Goal: Task Accomplishment & Management: Manage account settings

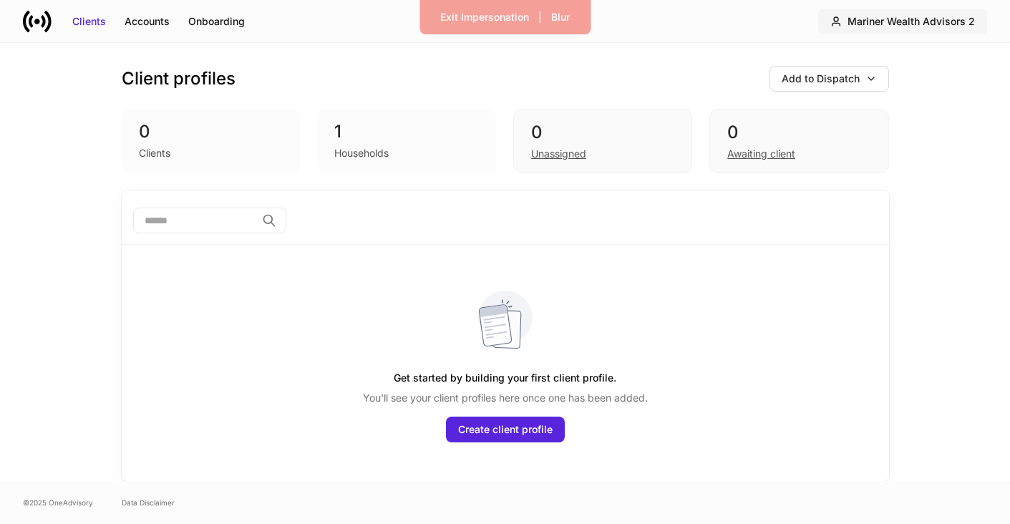
click at [905, 28] on div "Mariner Wealth Advisors 2" at bounding box center [910, 21] width 127 height 14
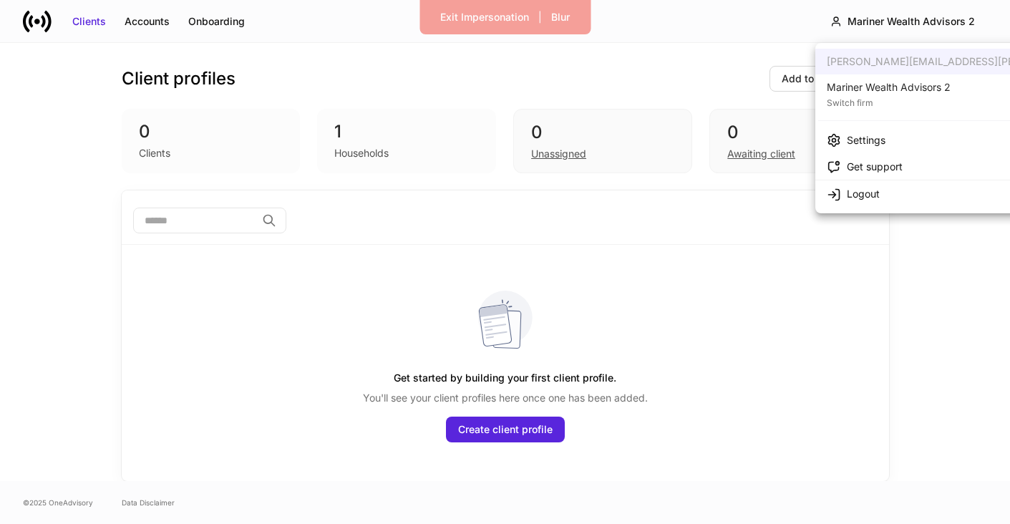
click at [891, 104] on div "Switch firm" at bounding box center [889, 101] width 124 height 14
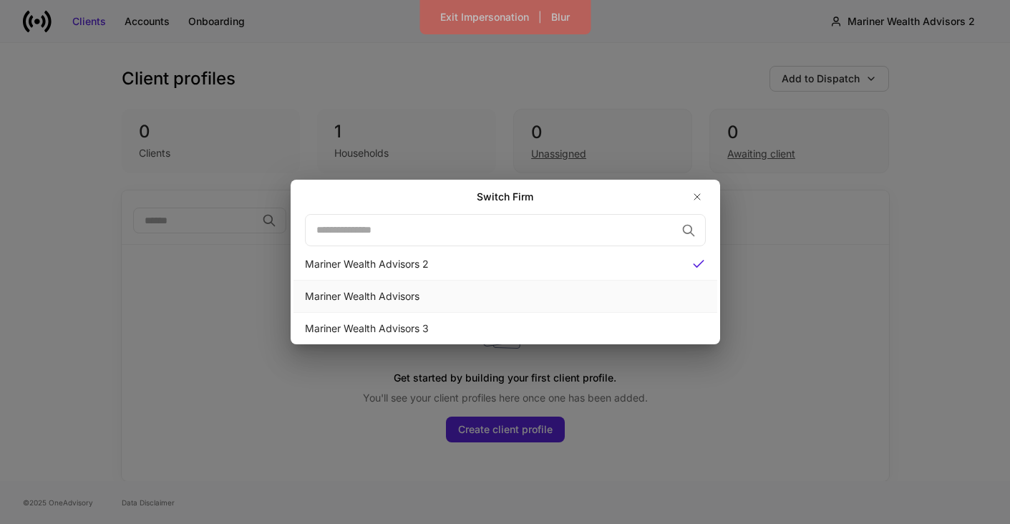
click at [556, 292] on div "Mariner Wealth Advisors" at bounding box center [505, 296] width 401 height 14
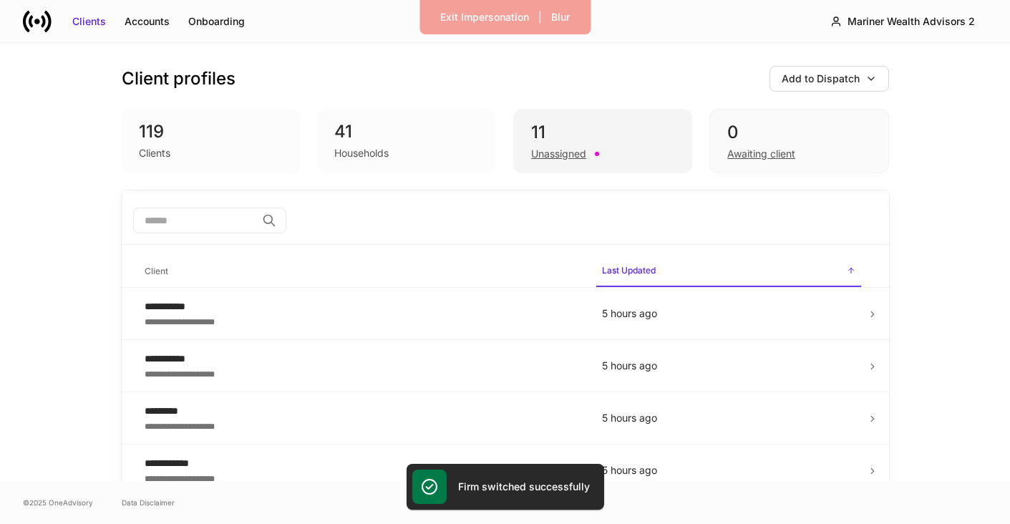
click at [562, 131] on div "11" at bounding box center [602, 132] width 143 height 23
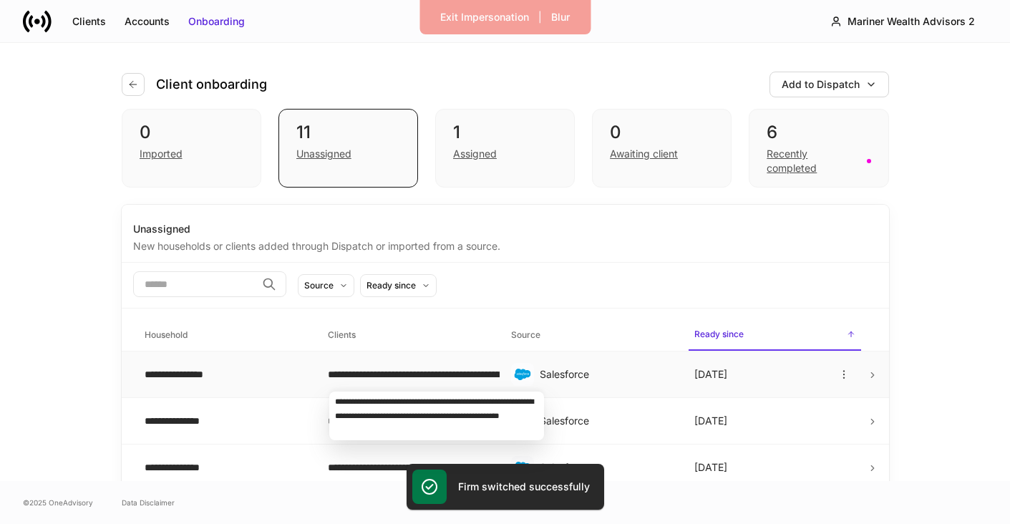
click at [383, 374] on div "**********" at bounding box center [408, 374] width 160 height 14
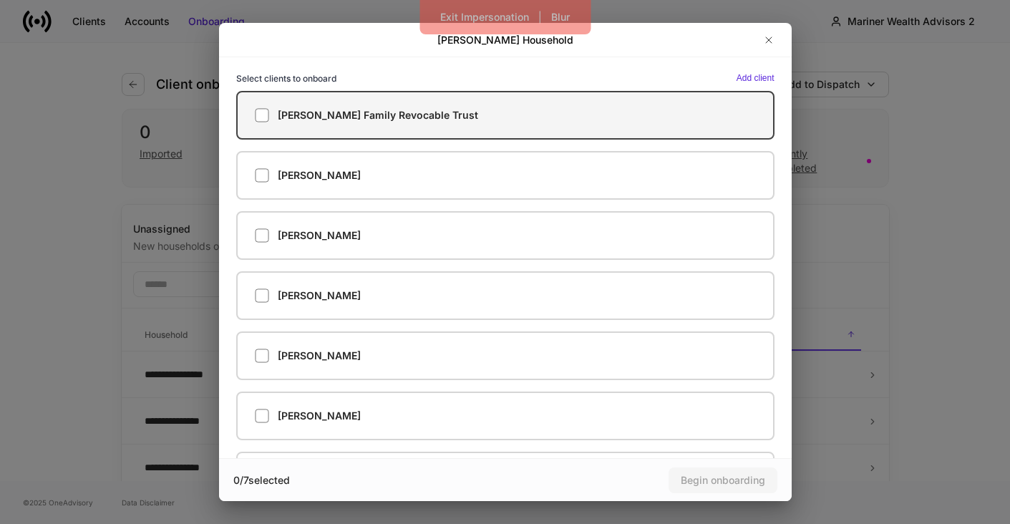
click at [388, 111] on h5 "[PERSON_NAME] Family Revocable Trust" at bounding box center [378, 115] width 200 height 14
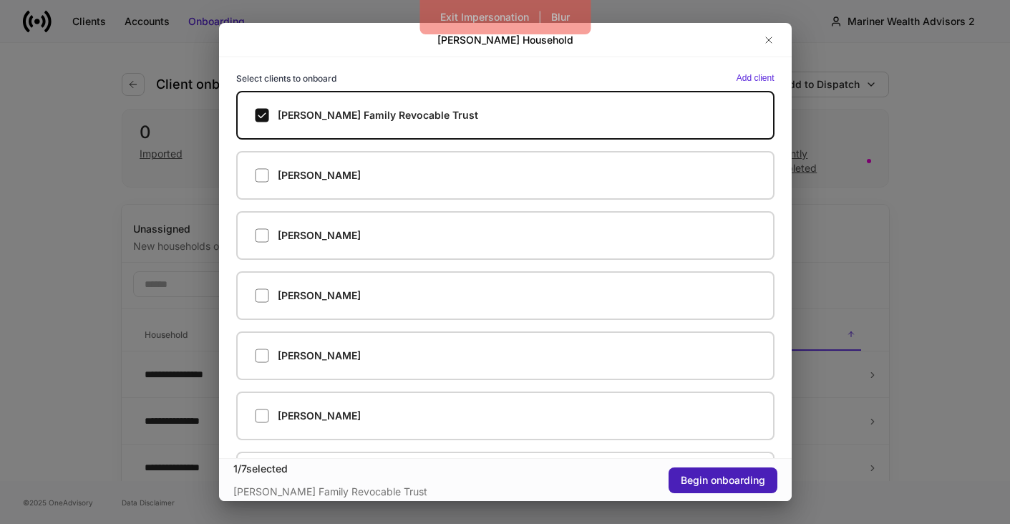
click at [730, 487] on button "Begin onboarding" at bounding box center [722, 480] width 109 height 26
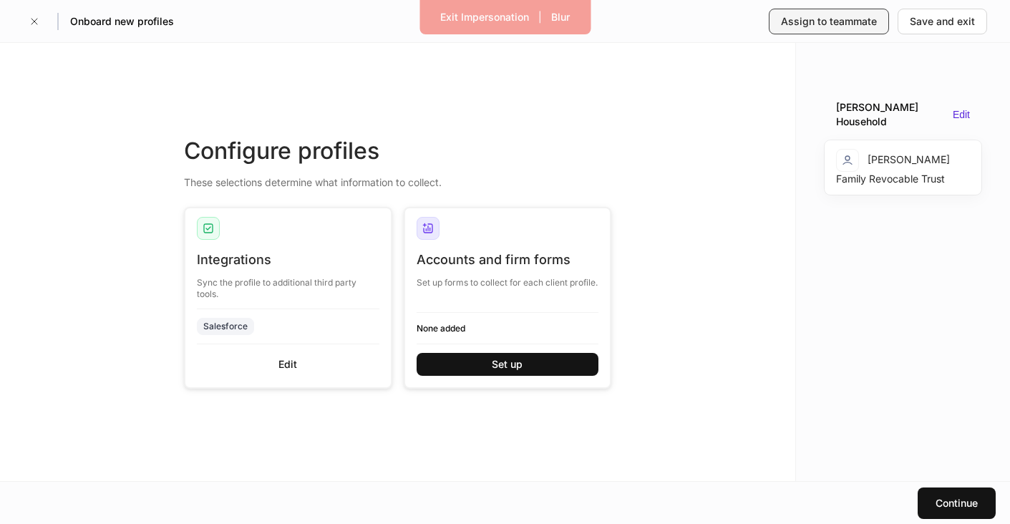
click at [865, 17] on div "Assign to teammate" at bounding box center [829, 21] width 96 height 14
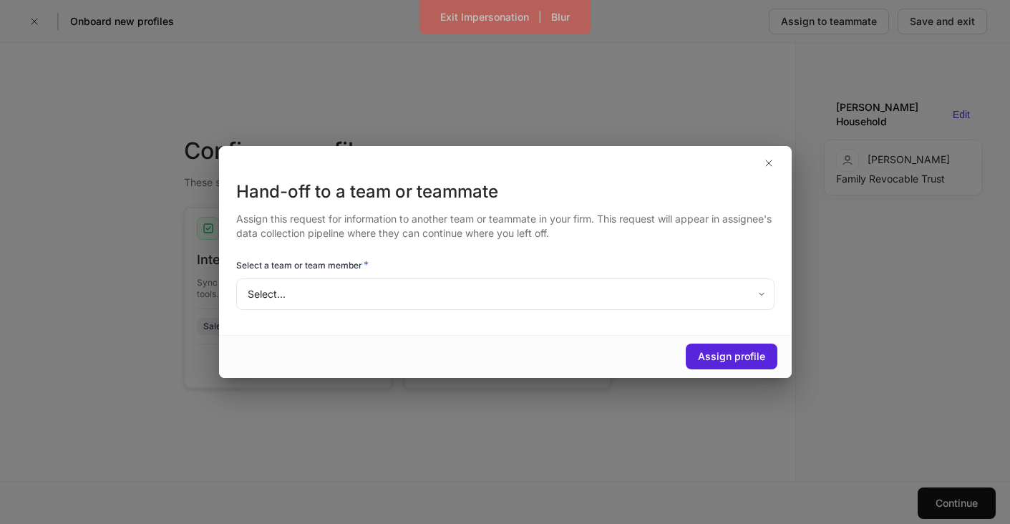
click at [610, 313] on div "Hand-off to a team or teammate Assign this request for information to another t…" at bounding box center [505, 257] width 573 height 154
click at [600, 298] on body "Exit Impersonation | Blur Onboard new profiles Assign to teammate Save and exit…" at bounding box center [505, 262] width 1010 height 524
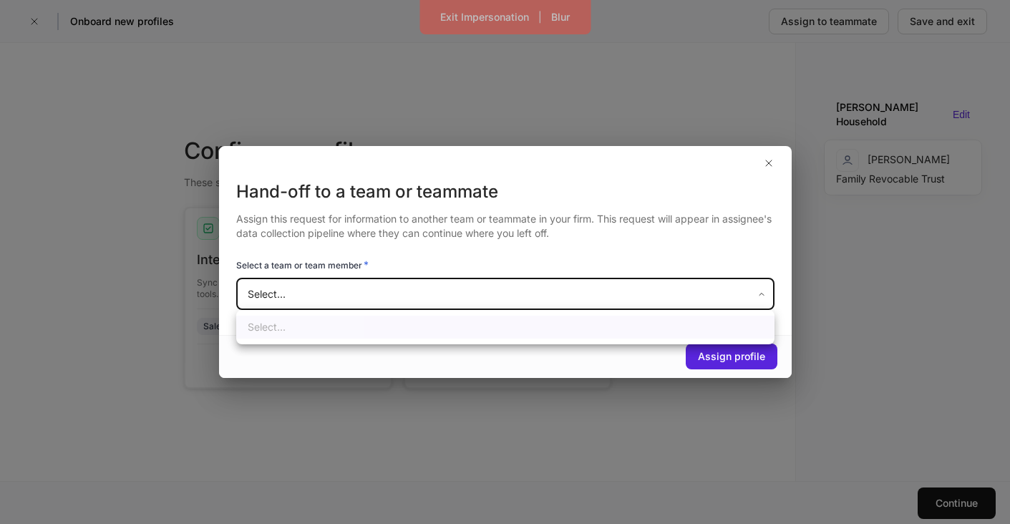
click at [600, 298] on div at bounding box center [505, 262] width 1010 height 524
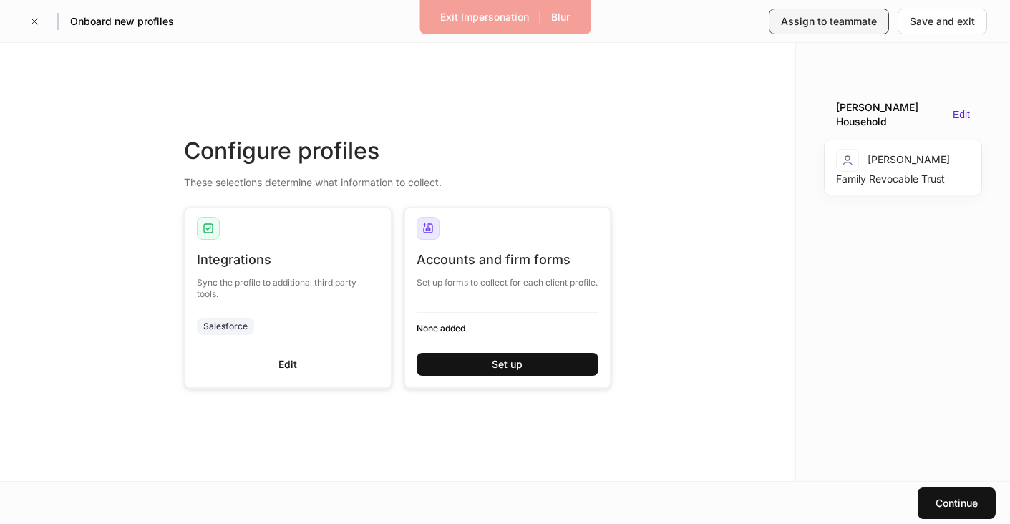
click at [803, 22] on div "Assign to teammate" at bounding box center [829, 21] width 96 height 14
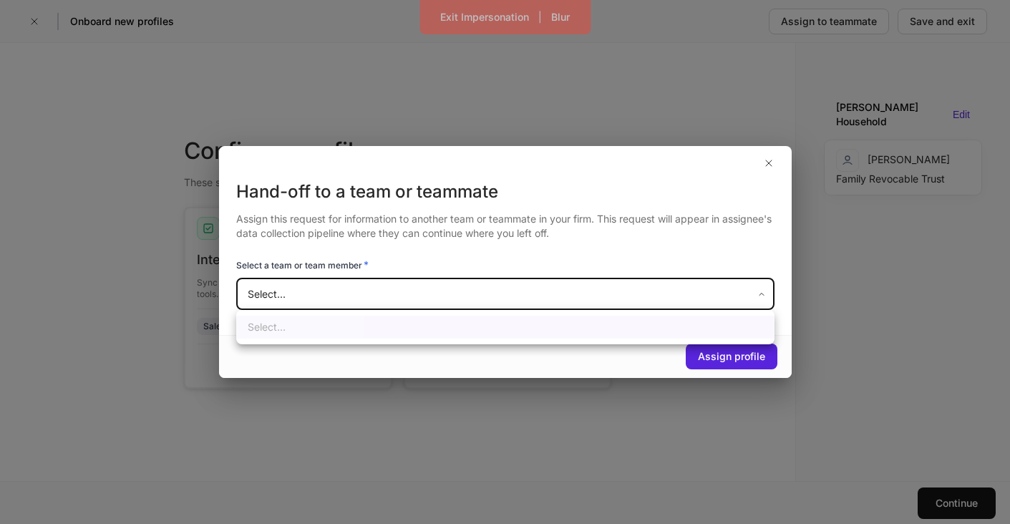
click at [487, 292] on body "Exit Impersonation | Blur Onboard new profiles Assign to teammate Save and exit…" at bounding box center [505, 262] width 1010 height 524
click at [487, 292] on div at bounding box center [505, 262] width 1010 height 524
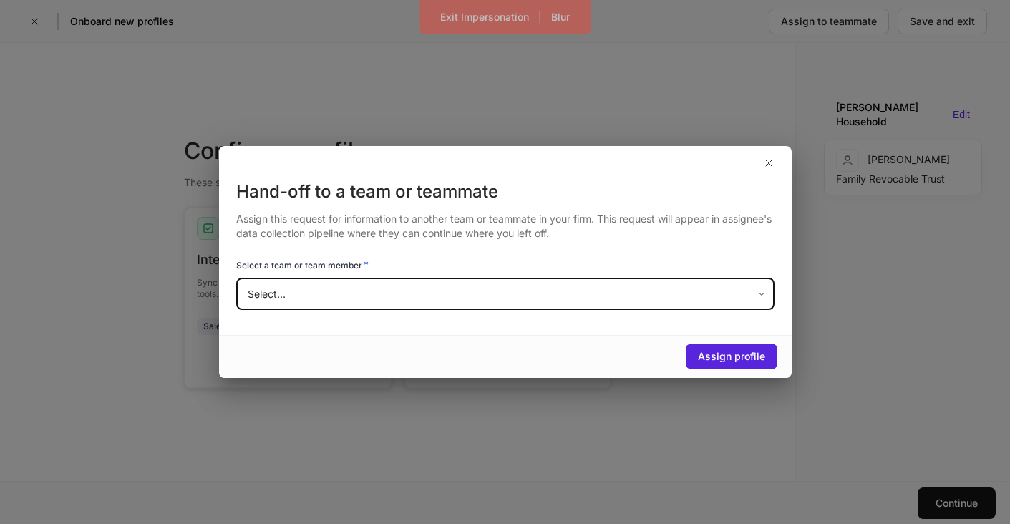
click at [487, 292] on body "Exit Impersonation | Blur Onboard new profiles Assign to teammate Save and exit…" at bounding box center [505, 262] width 1010 height 524
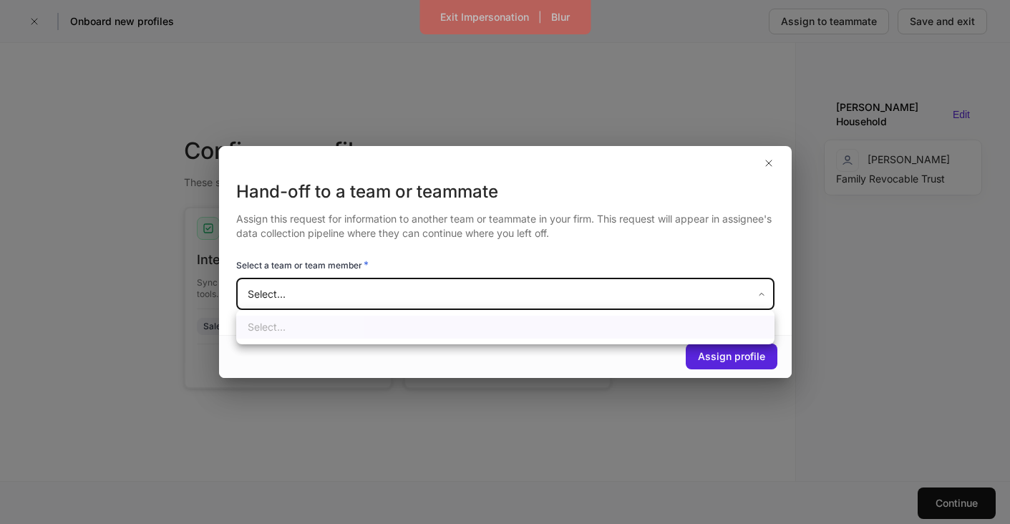
click at [487, 292] on div at bounding box center [505, 262] width 1010 height 524
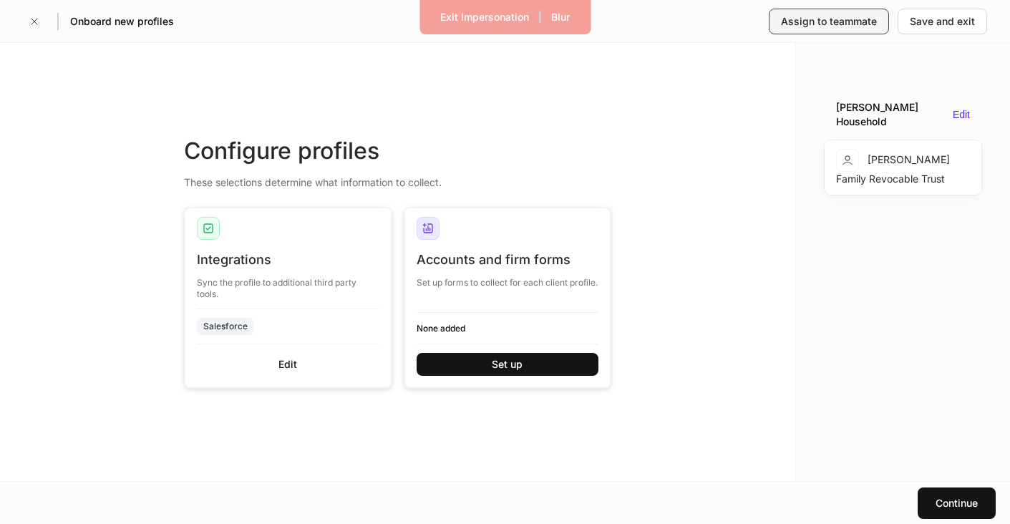
click at [805, 9] on button "Assign to teammate" at bounding box center [829, 22] width 120 height 26
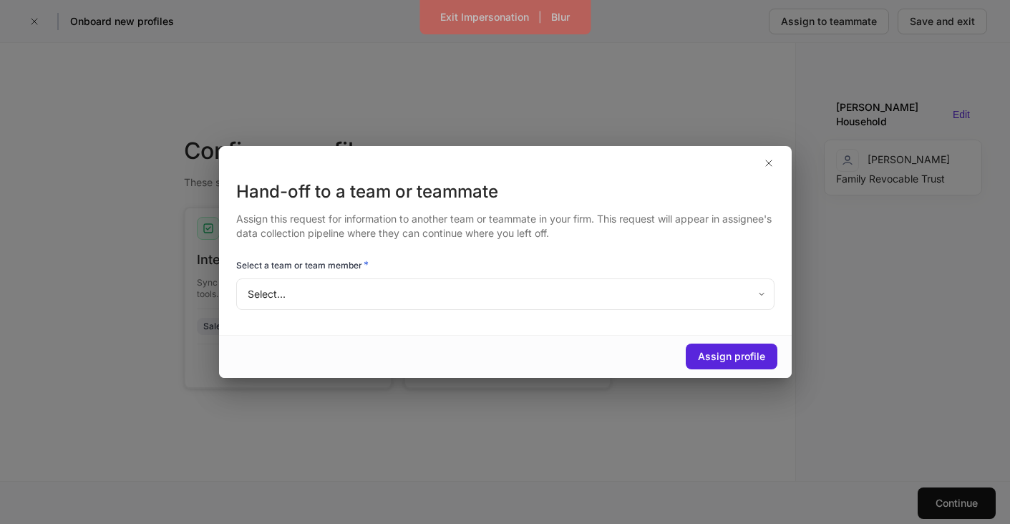
click at [459, 284] on body "Exit Impersonation | Blur Onboard new profiles Assign to teammate Save and exit…" at bounding box center [505, 262] width 1010 height 524
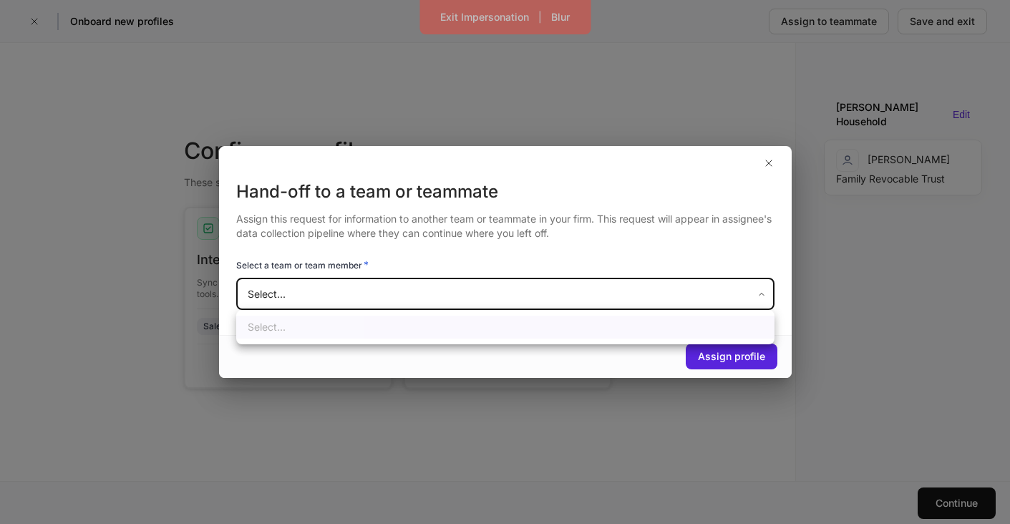
click at [459, 284] on div at bounding box center [505, 262] width 1010 height 524
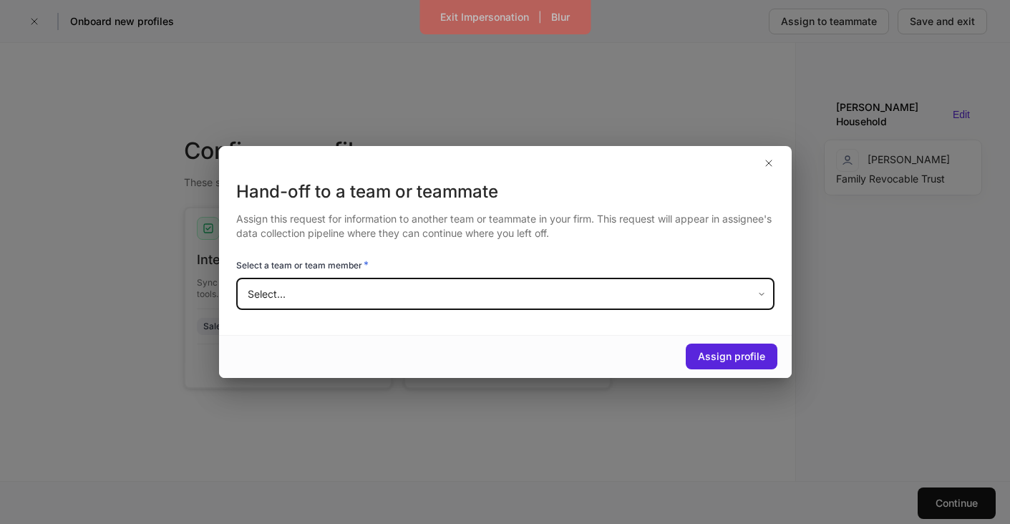
click at [459, 284] on body "Exit Impersonation | Blur Onboard new profiles Assign to teammate Save and exit…" at bounding box center [505, 262] width 1010 height 524
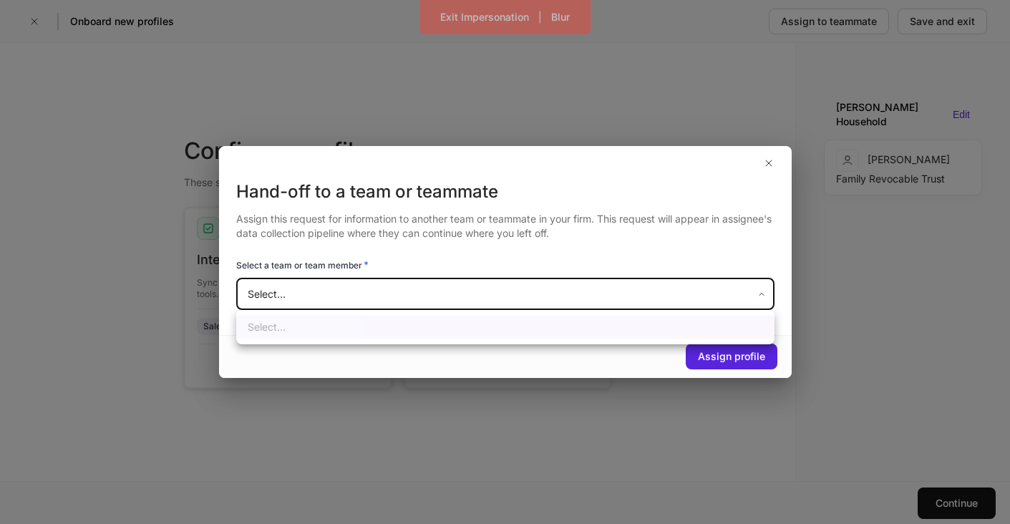
click at [459, 284] on div at bounding box center [505, 262] width 1010 height 524
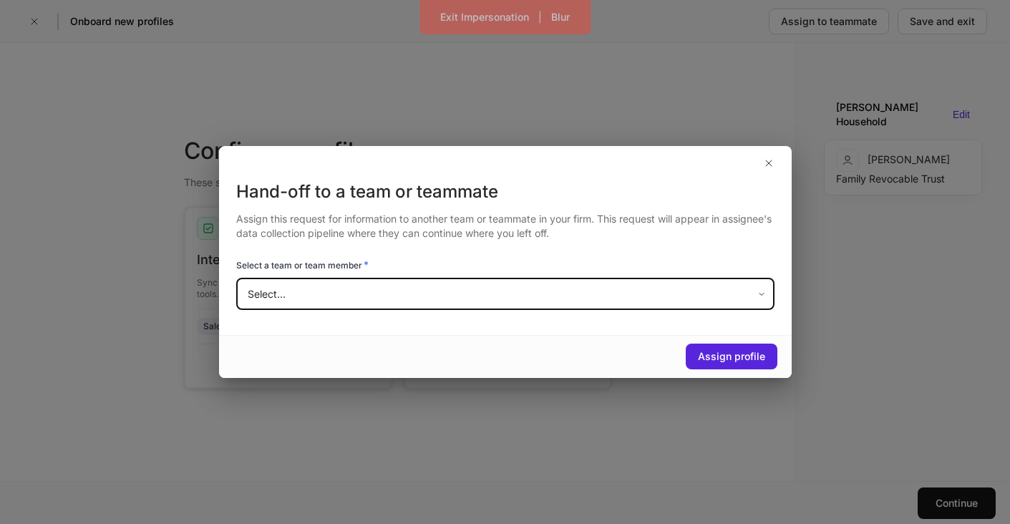
click at [822, 271] on div "Hand-off to a team or teammate Assign this request for information to another t…" at bounding box center [505, 262] width 1010 height 524
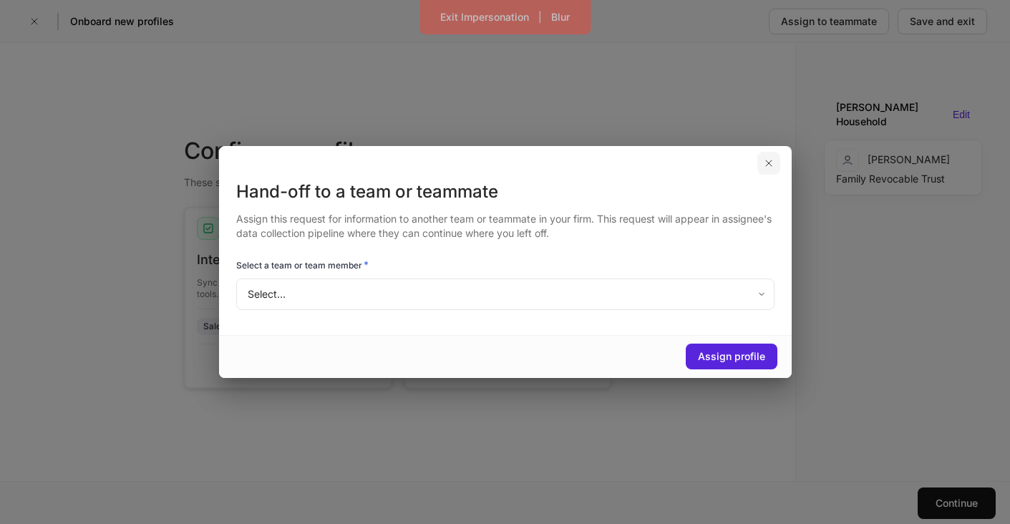
click at [766, 169] on icon "button" at bounding box center [768, 162] width 11 height 11
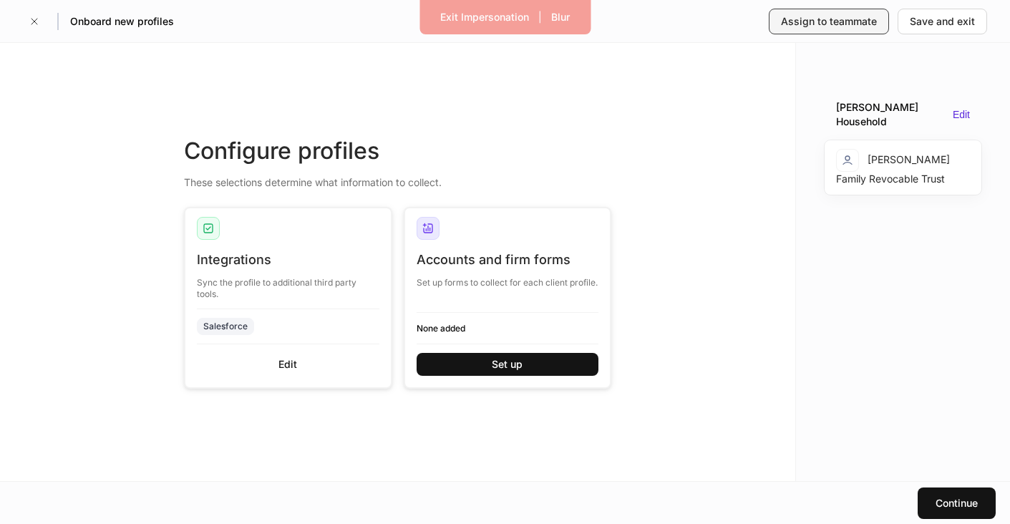
click at [838, 24] on div "Assign to teammate" at bounding box center [829, 21] width 96 height 14
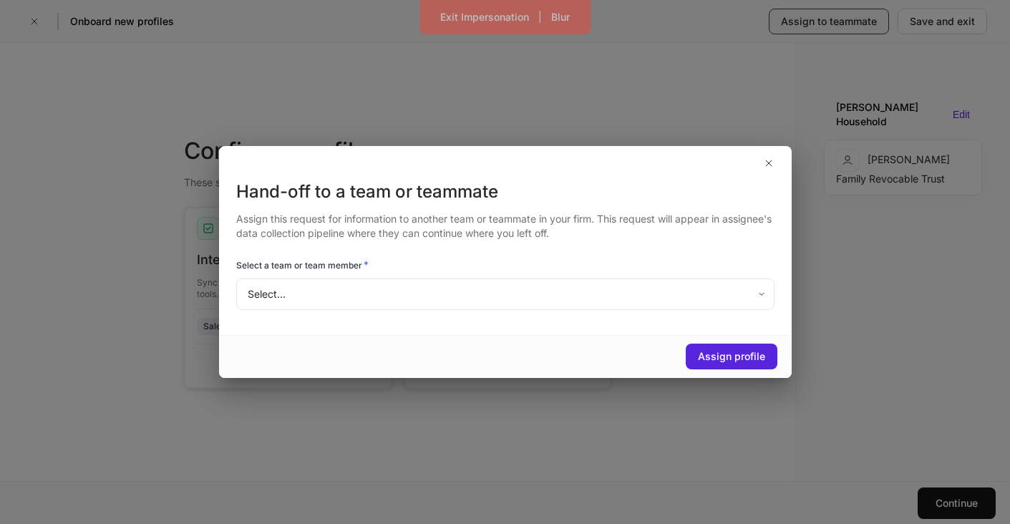
click at [838, 24] on div "Hand-off to a team or teammate Assign this request for information to another t…" at bounding box center [505, 262] width 1010 height 524
click at [752, 298] on body "Exit Impersonation | Blur Onboard new profiles Assign to teammate Save and exit…" at bounding box center [505, 262] width 1010 height 524
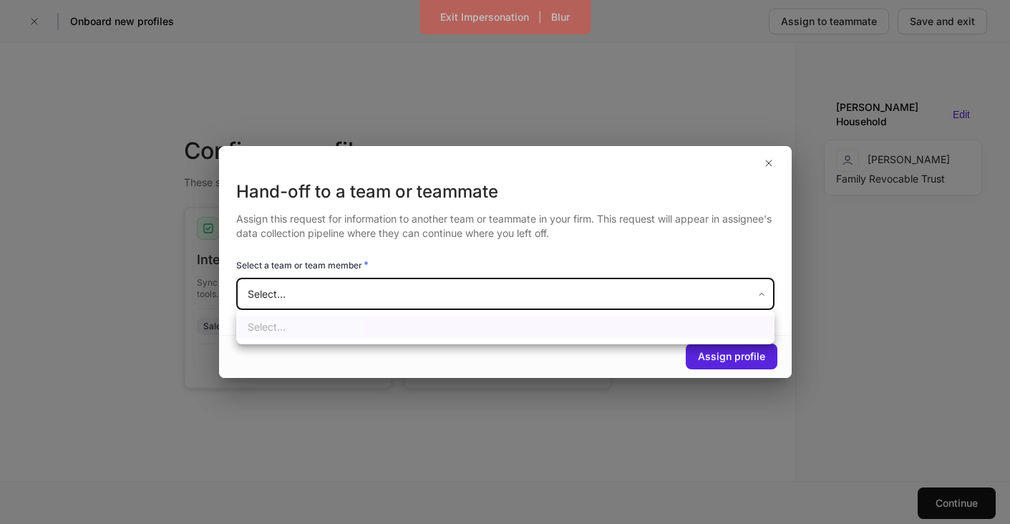
click at [752, 298] on div at bounding box center [505, 262] width 1010 height 524
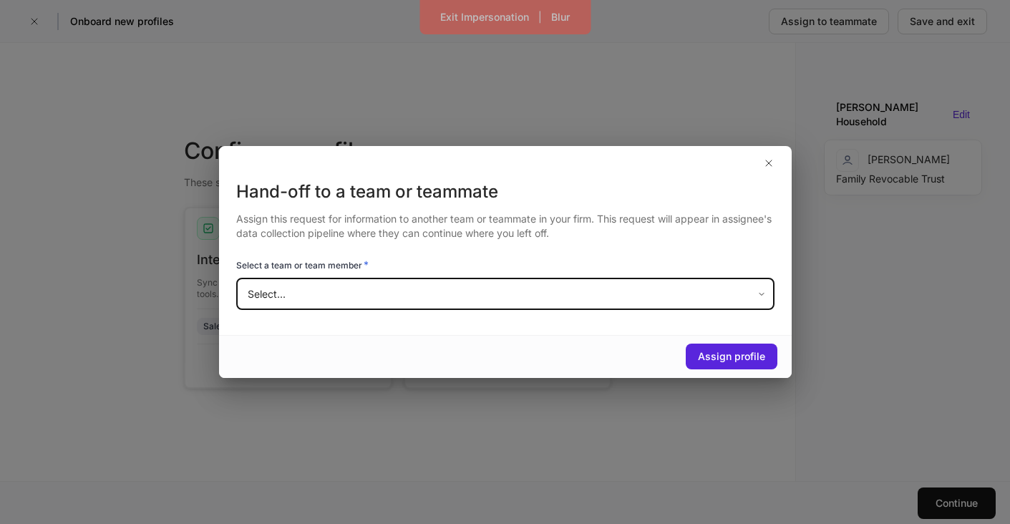
click at [766, 177] on div at bounding box center [505, 163] width 573 height 34
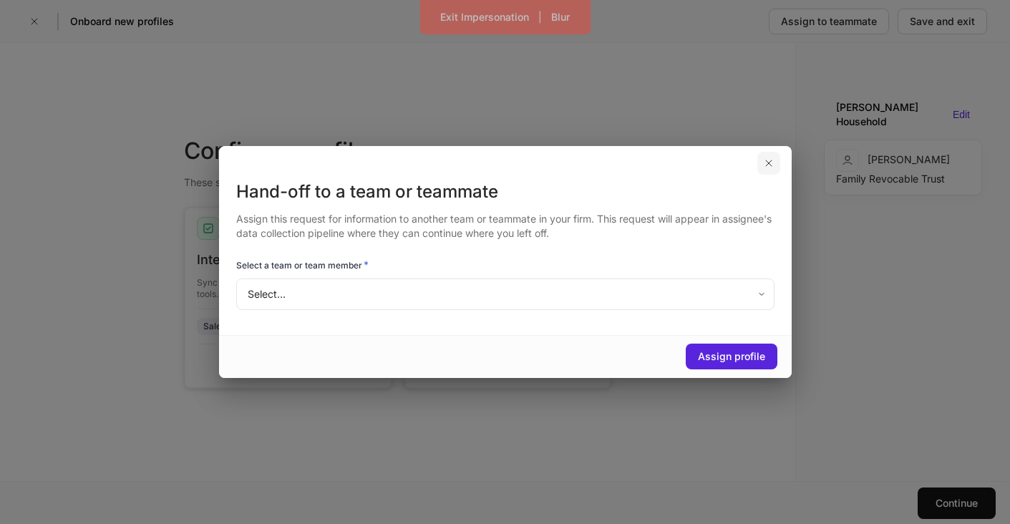
click at [766, 165] on icon "button" at bounding box center [768, 162] width 11 height 11
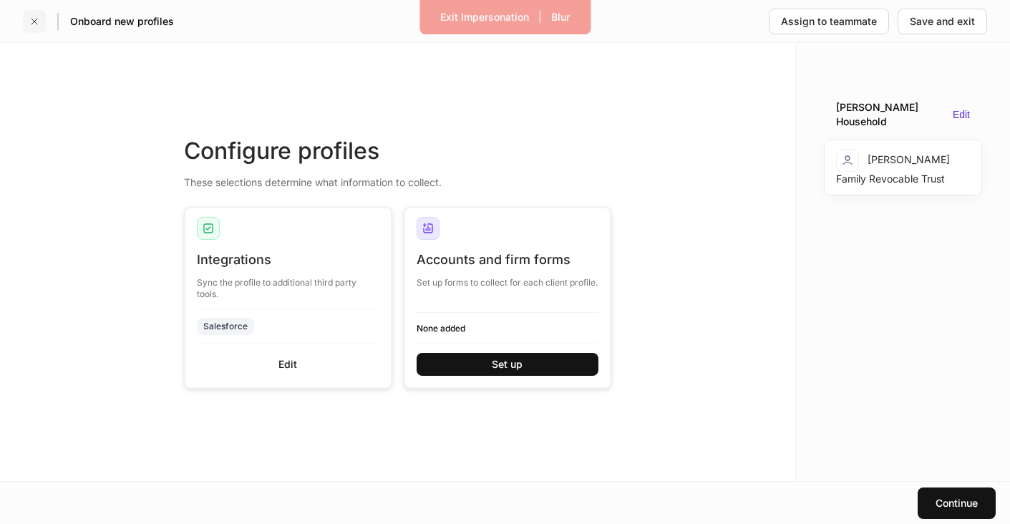
click at [36, 24] on icon "button" at bounding box center [34, 22] width 6 height 6
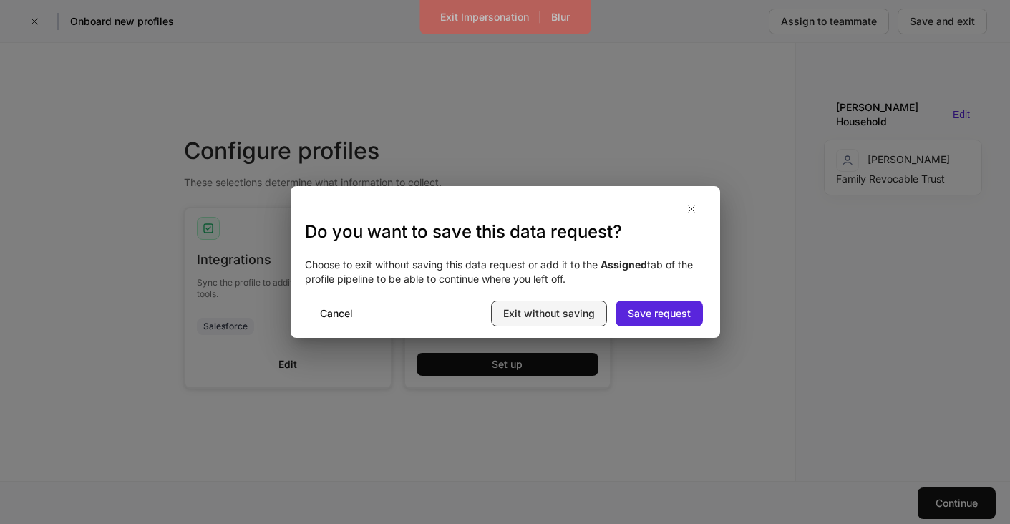
click at [540, 320] on div "Exit without saving" at bounding box center [549, 313] width 92 height 14
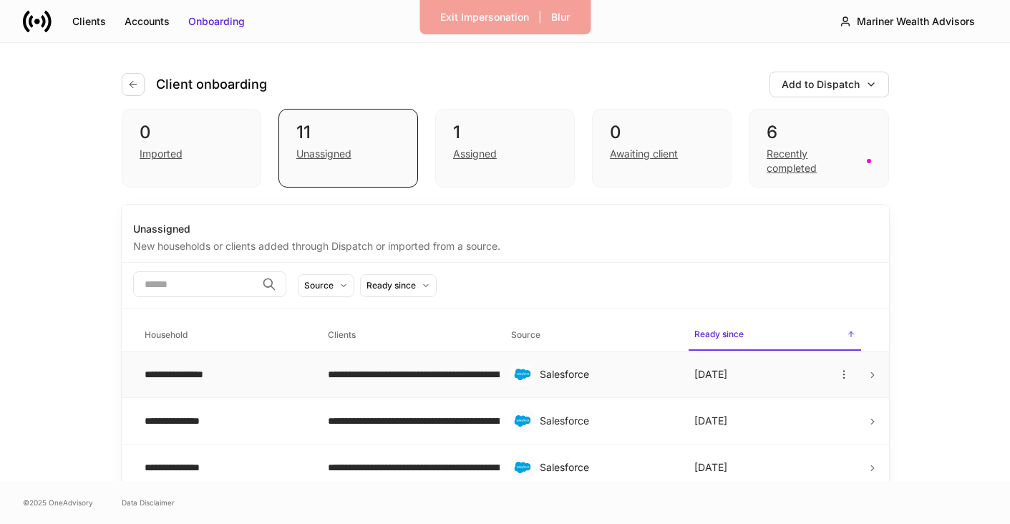
click at [408, 354] on td "**********" at bounding box center [407, 374] width 183 height 47
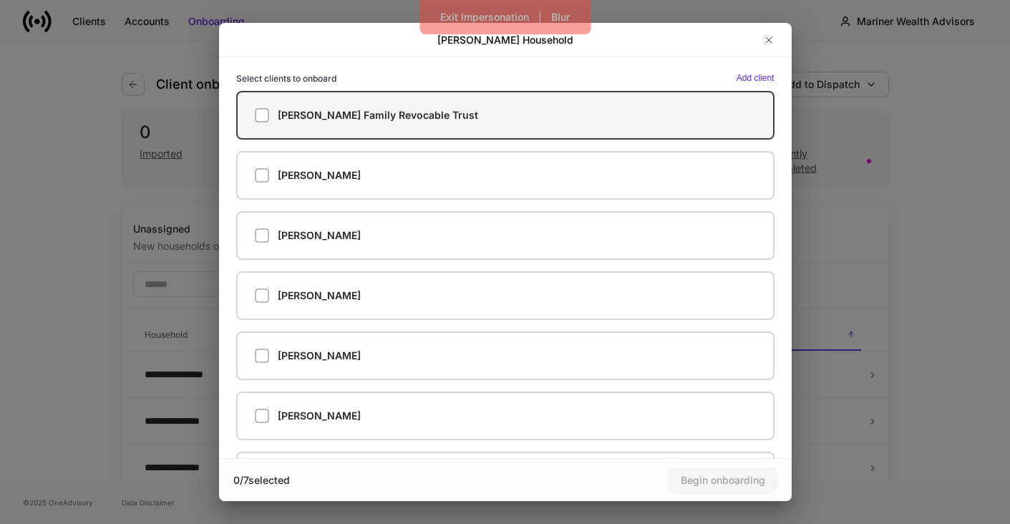
click at [481, 125] on label "Johnson Family Revocable Trust" at bounding box center [505, 115] width 538 height 49
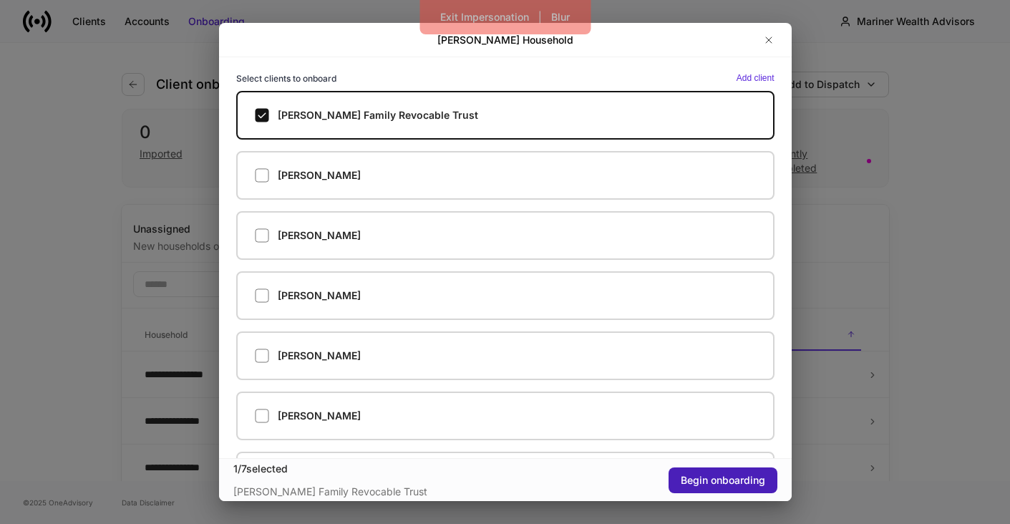
click at [749, 482] on div "Begin onboarding" at bounding box center [723, 480] width 84 height 14
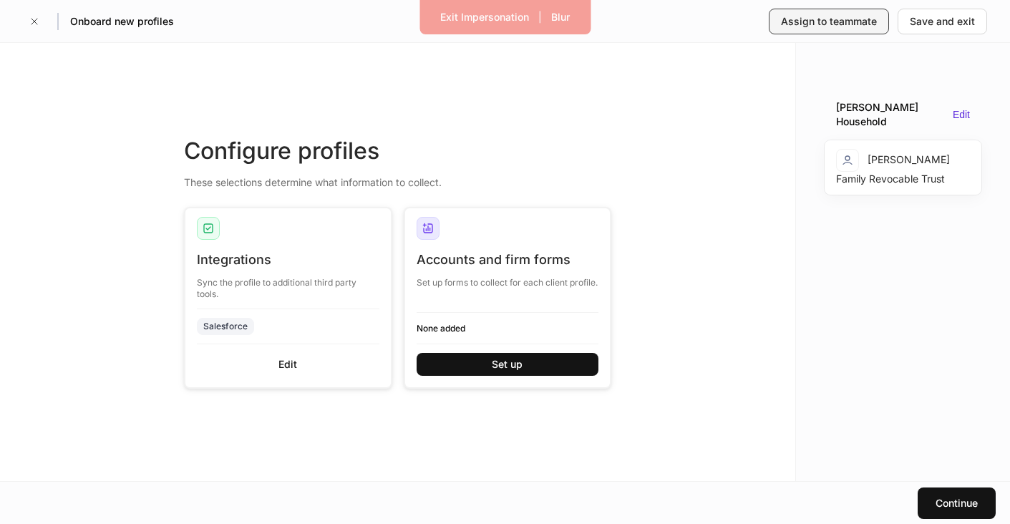
click at [799, 24] on div "Assign to teammate" at bounding box center [829, 21] width 96 height 14
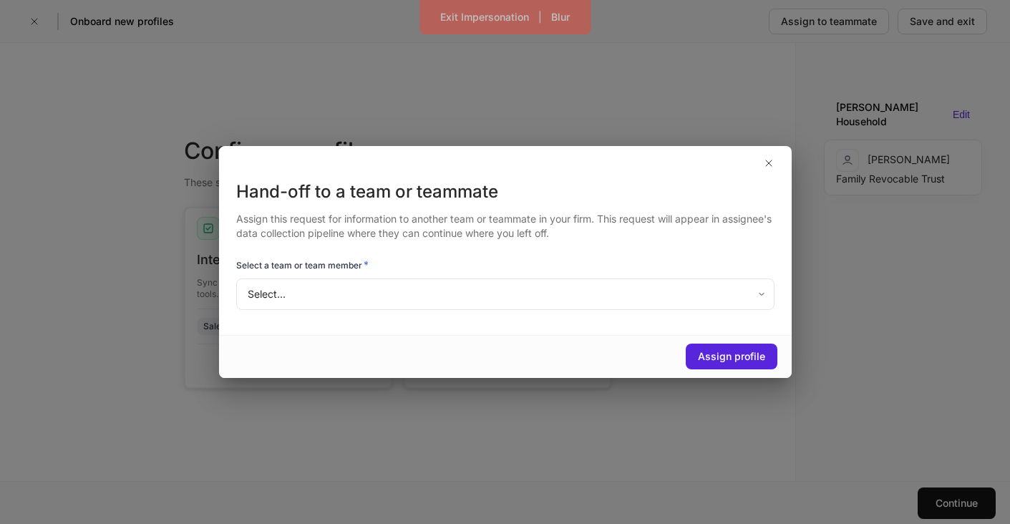
click at [608, 294] on body "Exit Impersonation | Blur Onboard new profiles Assign to teammate Save and exit…" at bounding box center [505, 262] width 1010 height 524
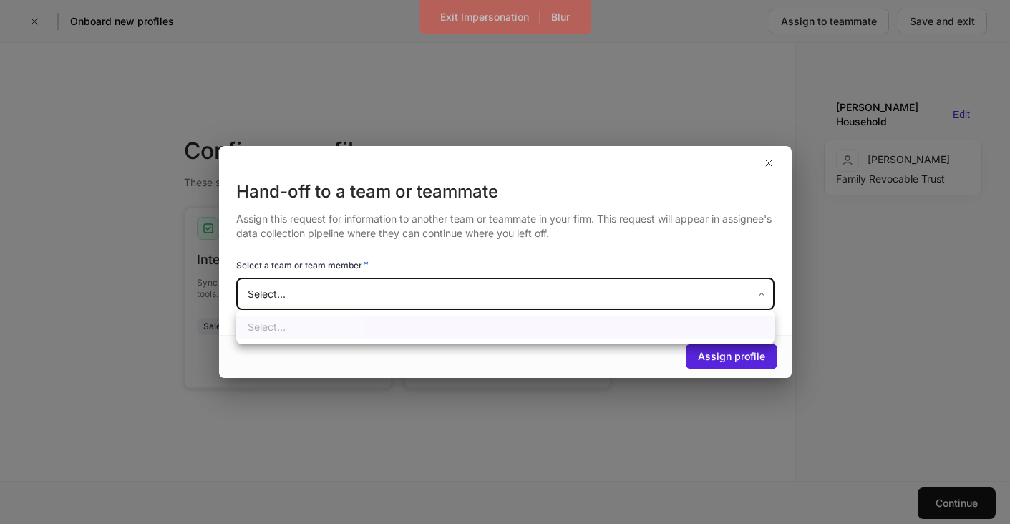
click at [608, 294] on div at bounding box center [505, 262] width 1010 height 524
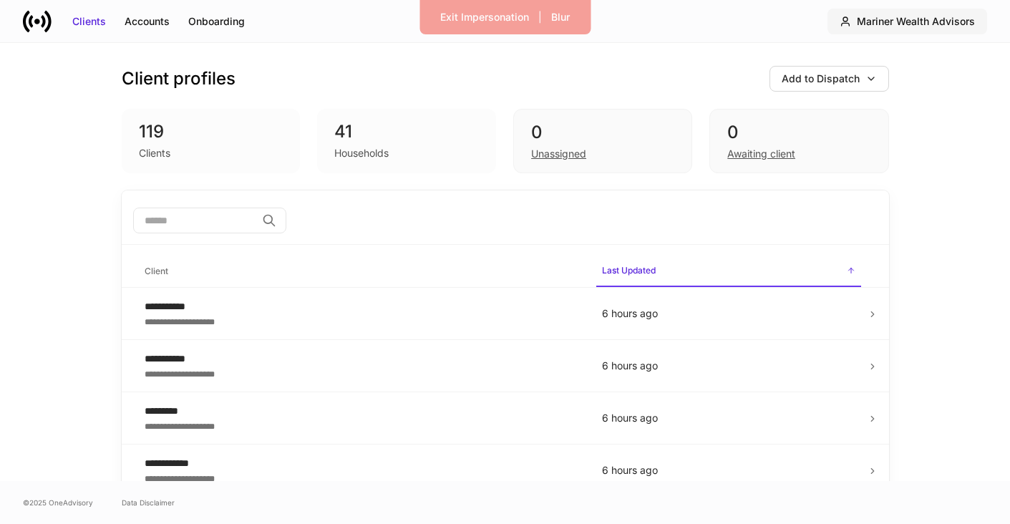
click at [951, 17] on div "Mariner Wealth Advisors" at bounding box center [916, 21] width 118 height 14
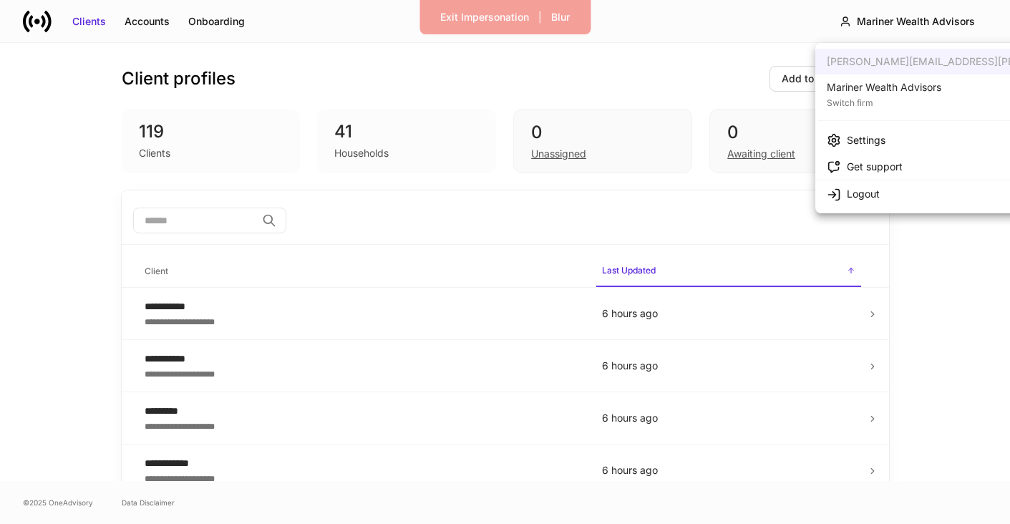
click at [893, 87] on div "Mariner Wealth Advisors" at bounding box center [884, 87] width 115 height 14
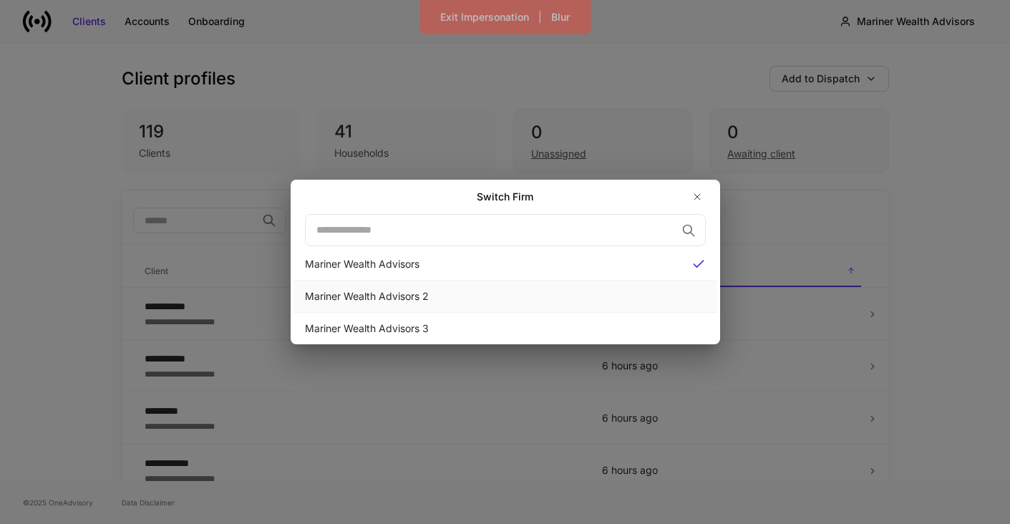
click at [603, 296] on div "Mariner Wealth Advisors 2" at bounding box center [505, 296] width 401 height 14
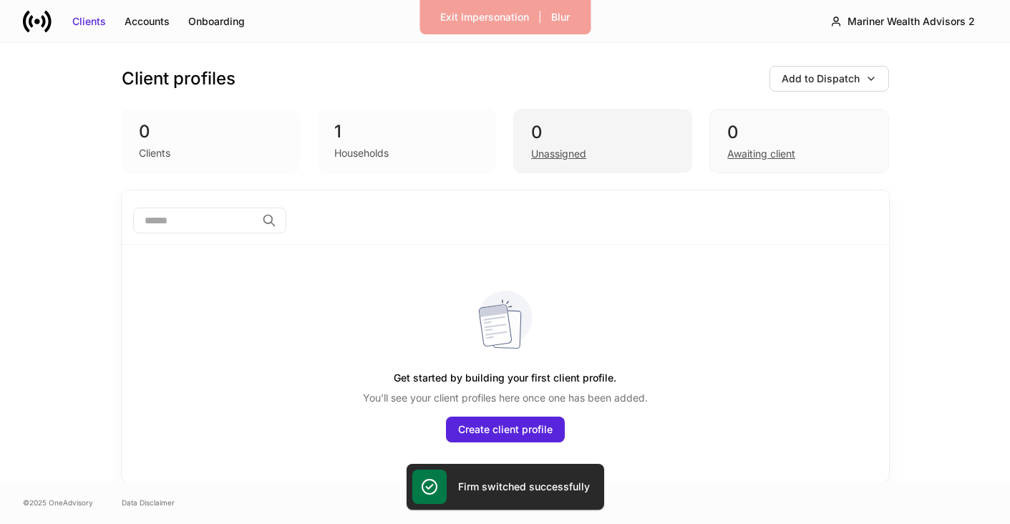
click at [552, 130] on div "0" at bounding box center [602, 132] width 143 height 23
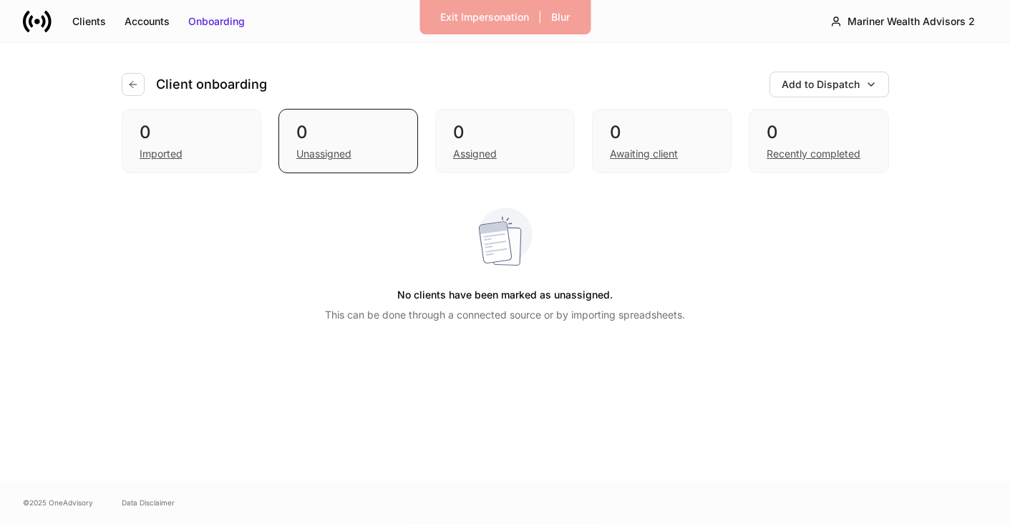
click at [861, 3] on div "Clients Accounts Onboarding Mariner Wealth Advisors 2" at bounding box center [505, 21] width 1010 height 42
click at [862, 22] on div "Mariner Wealth Advisors 2" at bounding box center [910, 21] width 127 height 14
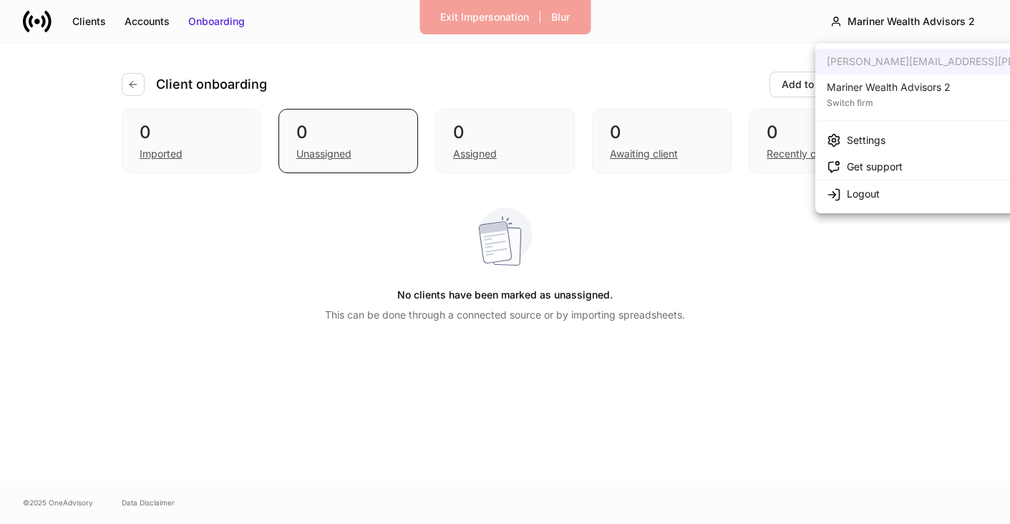
click at [841, 96] on div "Switch firm" at bounding box center [889, 101] width 124 height 14
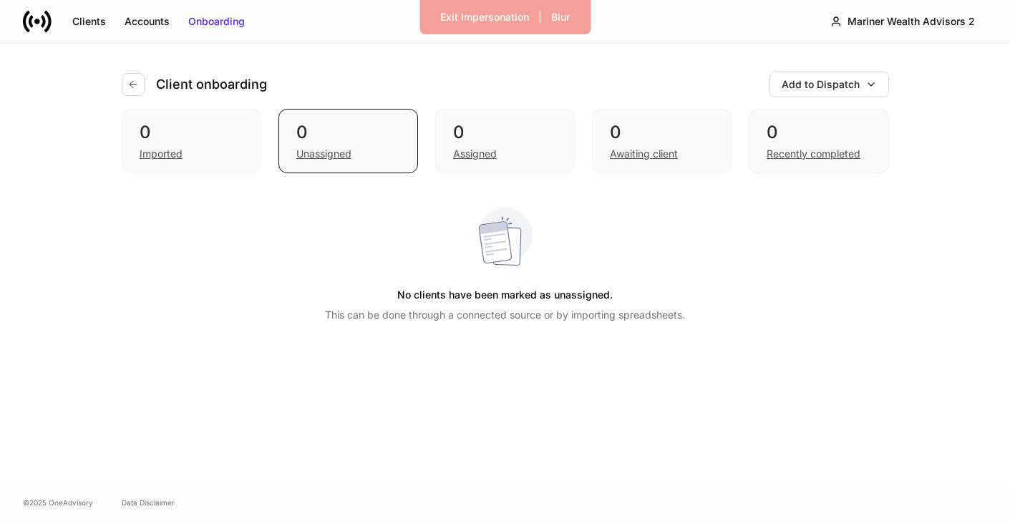
click at [535, 63] on div "Client onboarding Add to Dispatch" at bounding box center [505, 76] width 767 height 66
click at [907, 18] on div "Mariner Wealth Advisors 2" at bounding box center [910, 21] width 127 height 14
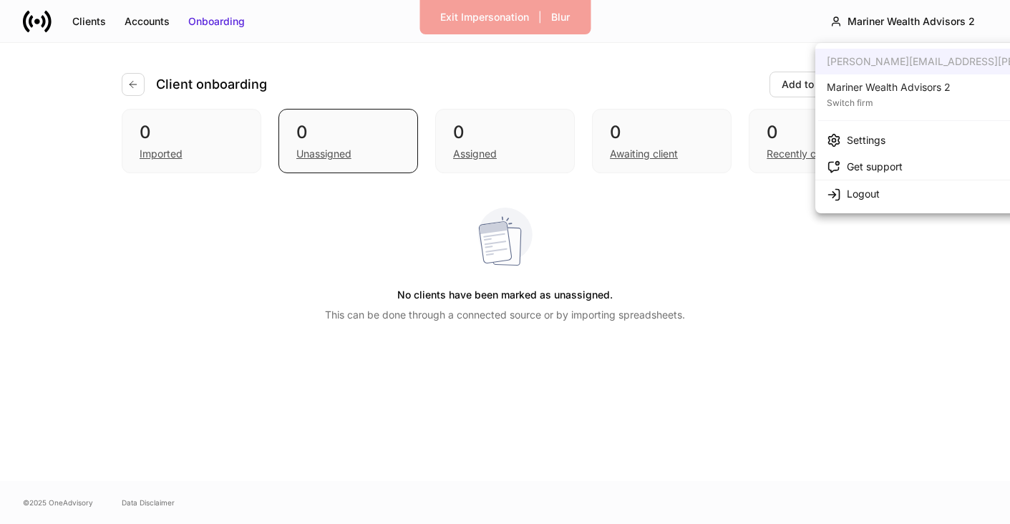
click at [855, 102] on div "Switch firm" at bounding box center [889, 101] width 124 height 14
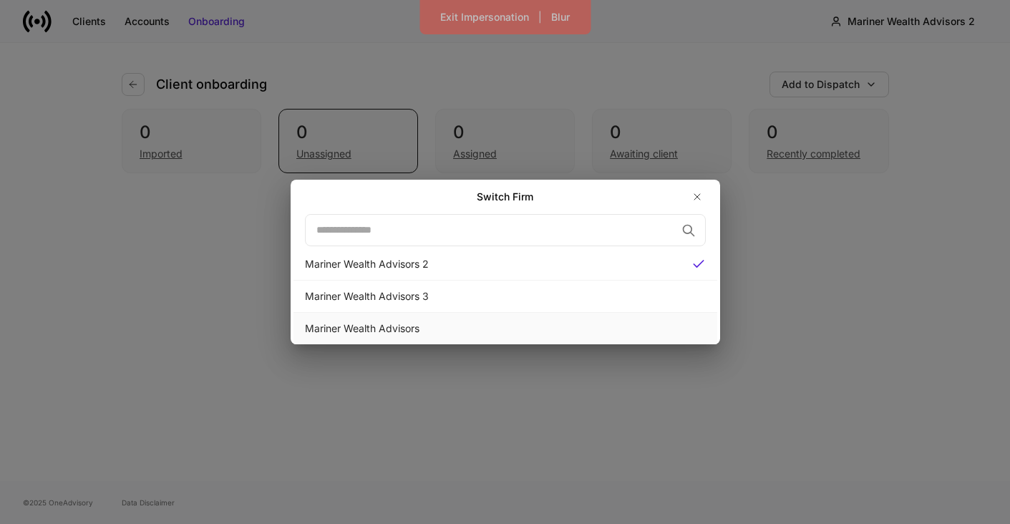
click at [510, 330] on div "Mariner Wealth Advisors" at bounding box center [505, 328] width 401 height 14
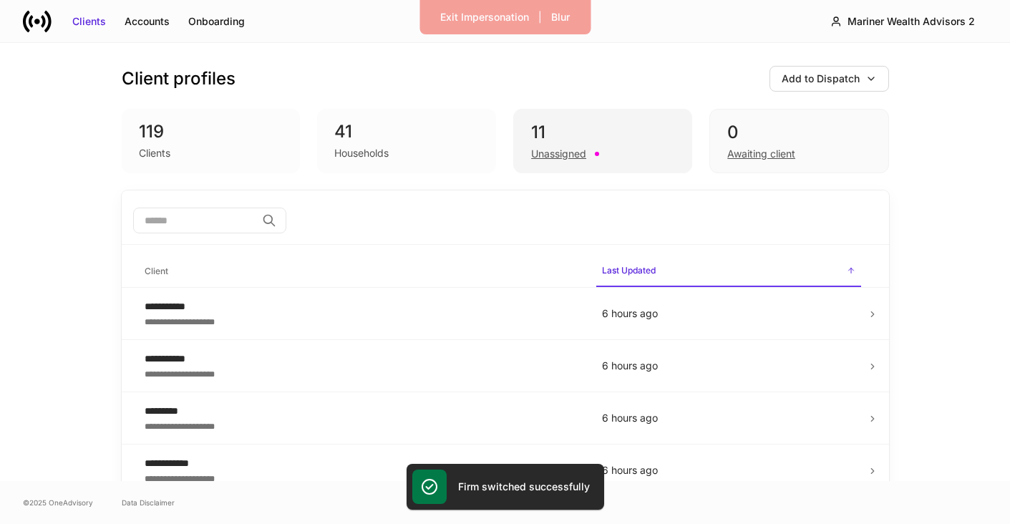
click at [584, 136] on div "11" at bounding box center [602, 132] width 143 height 23
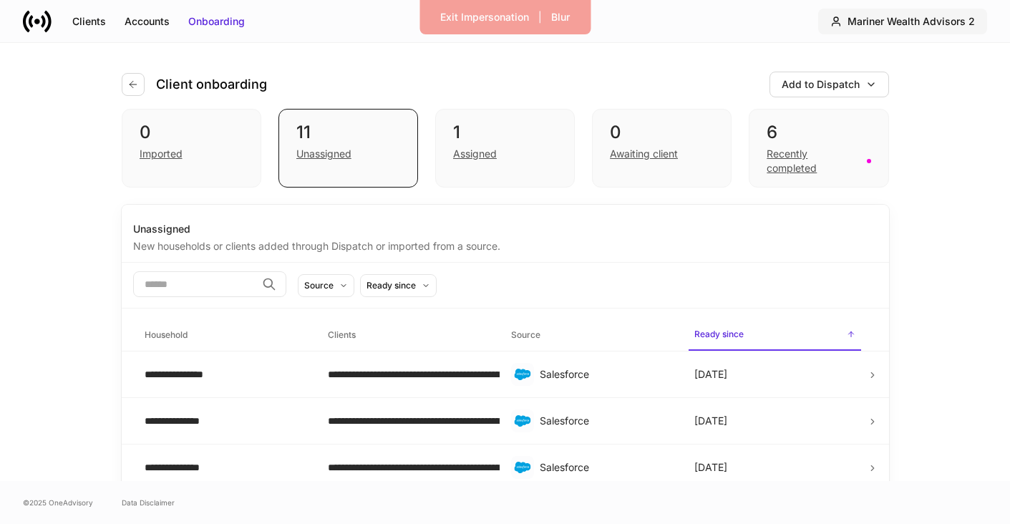
click at [937, 24] on div "Mariner Wealth Advisors 2" at bounding box center [910, 21] width 127 height 14
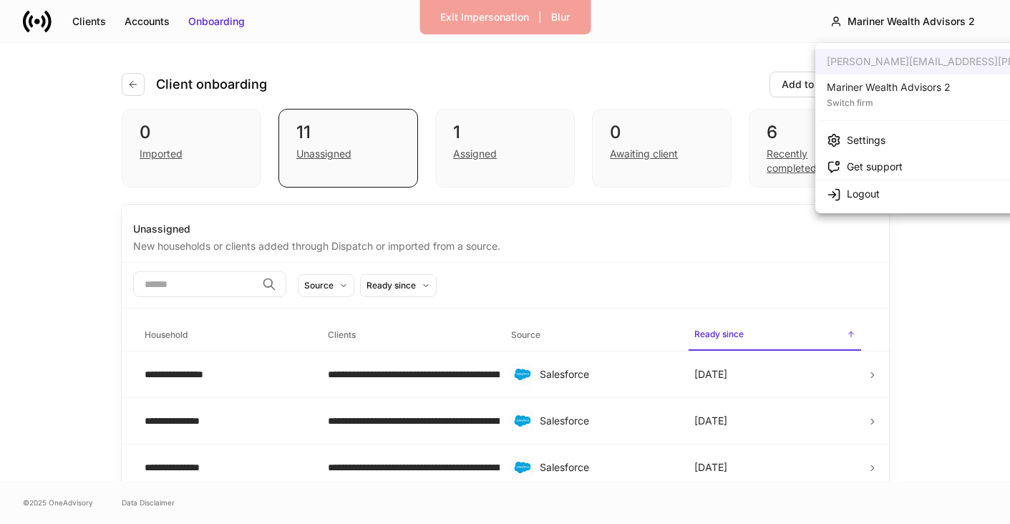
click at [864, 97] on div "Switch firm" at bounding box center [889, 101] width 124 height 14
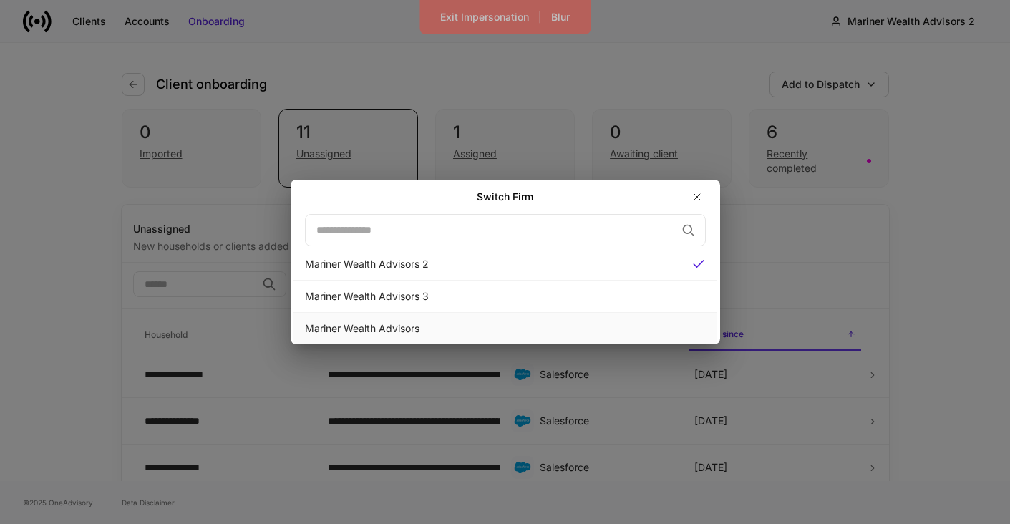
click at [475, 325] on div "Mariner Wealth Advisors" at bounding box center [505, 328] width 401 height 14
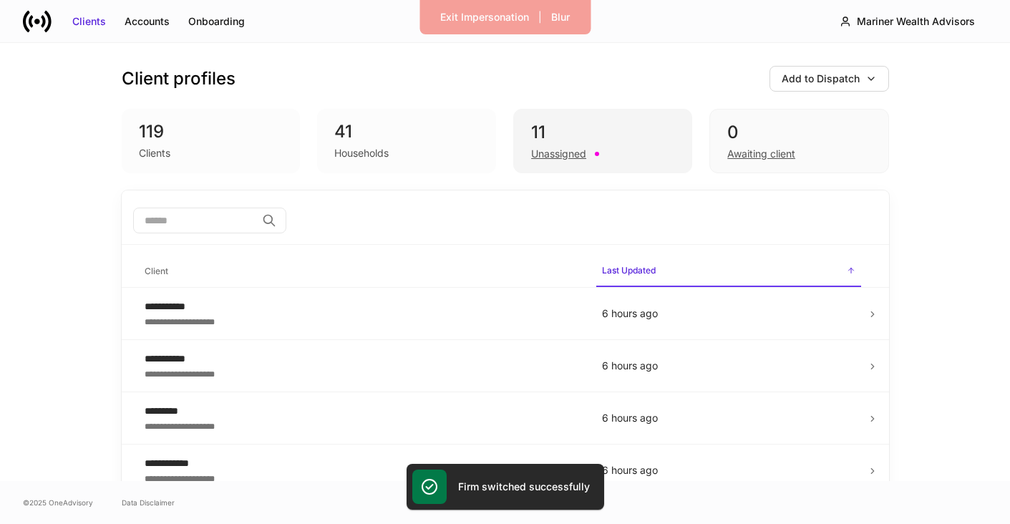
click at [542, 147] on div "Unassigned" at bounding box center [558, 154] width 55 height 14
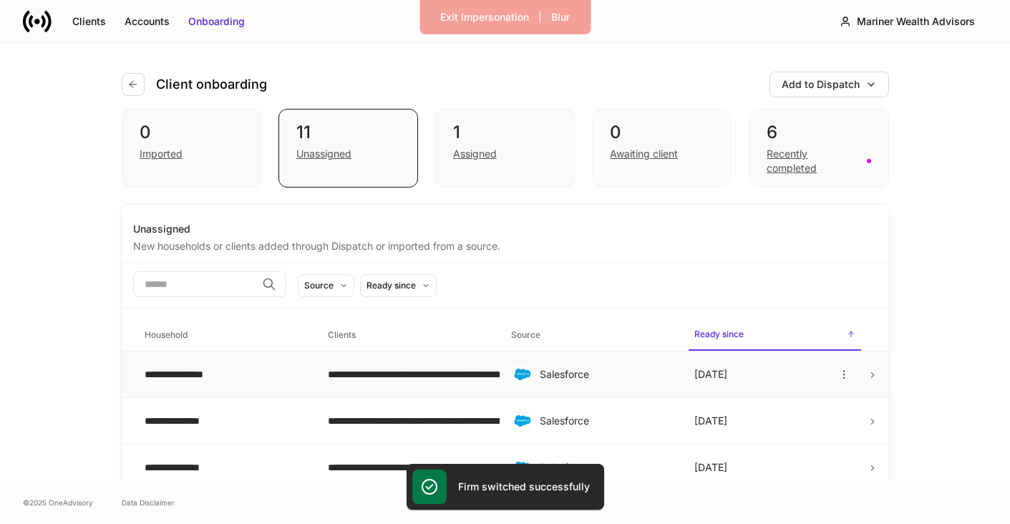
click at [391, 360] on td "**********" at bounding box center [407, 374] width 183 height 47
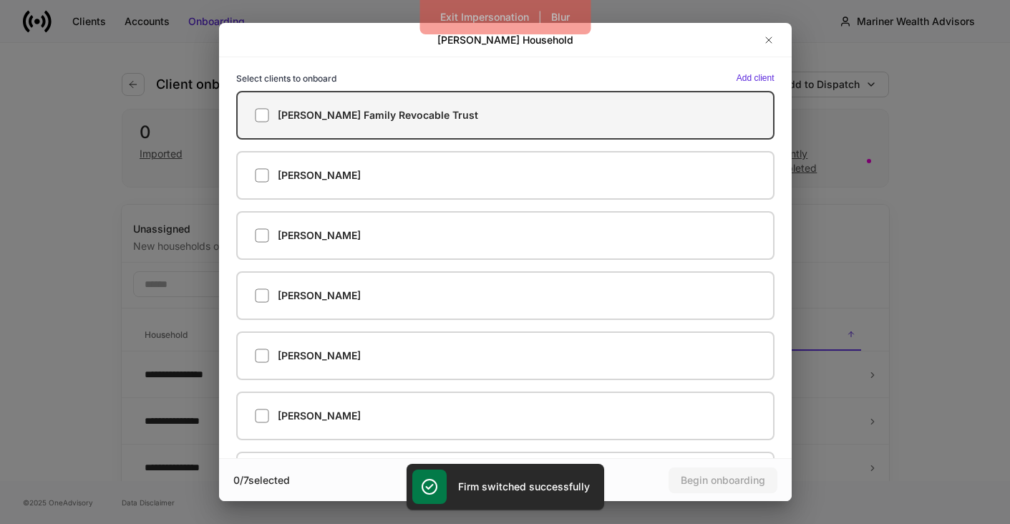
click at [467, 129] on label "Johnson Family Revocable Trust" at bounding box center [505, 115] width 538 height 49
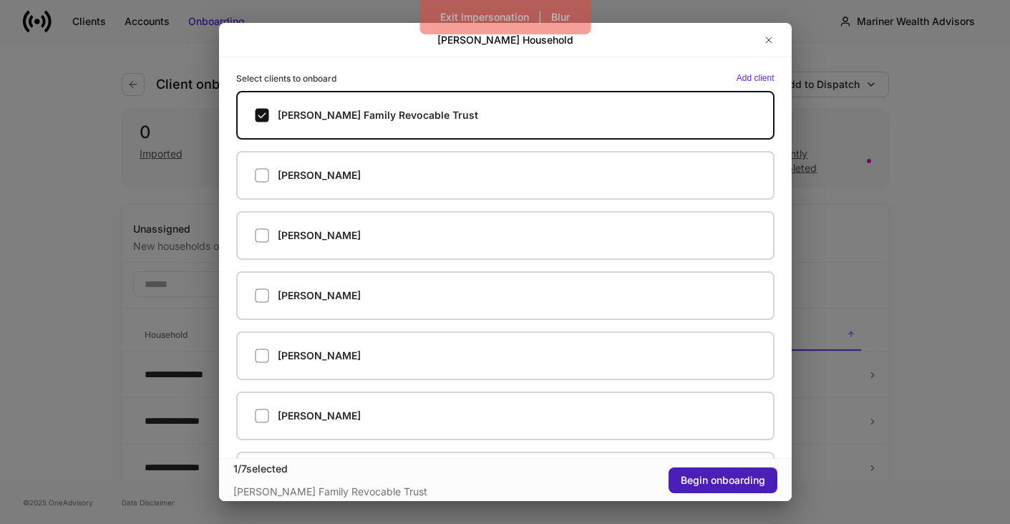
click at [684, 476] on div "Begin onboarding" at bounding box center [723, 480] width 84 height 14
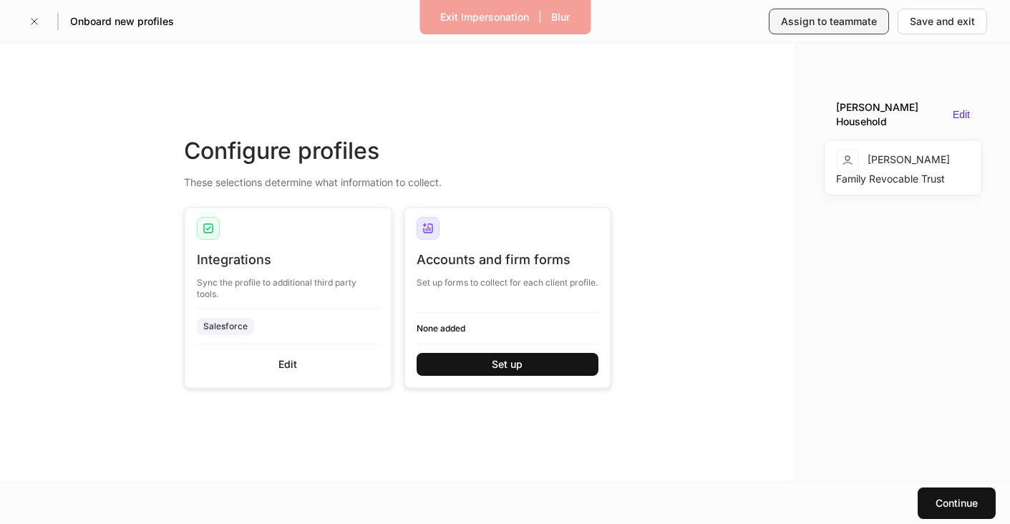
click at [806, 13] on button "Assign to teammate" at bounding box center [829, 22] width 120 height 26
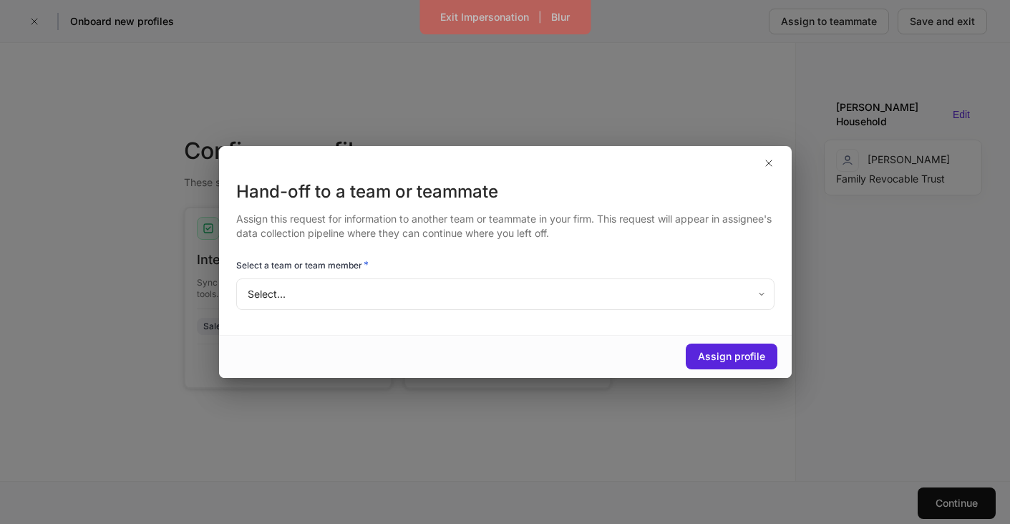
click at [522, 267] on div "Select a team or team member *" at bounding box center [505, 268] width 538 height 20
click at [497, 291] on body "Exit Impersonation | Blur Onboard new profiles Assign to teammate Save and exit…" at bounding box center [505, 262] width 1010 height 524
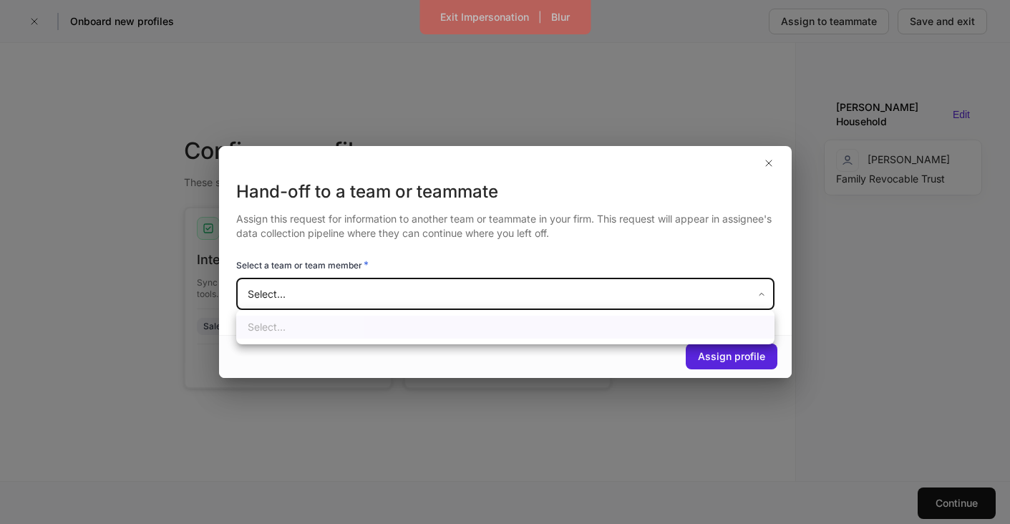
click at [473, 341] on ul "Select..." at bounding box center [505, 327] width 538 height 34
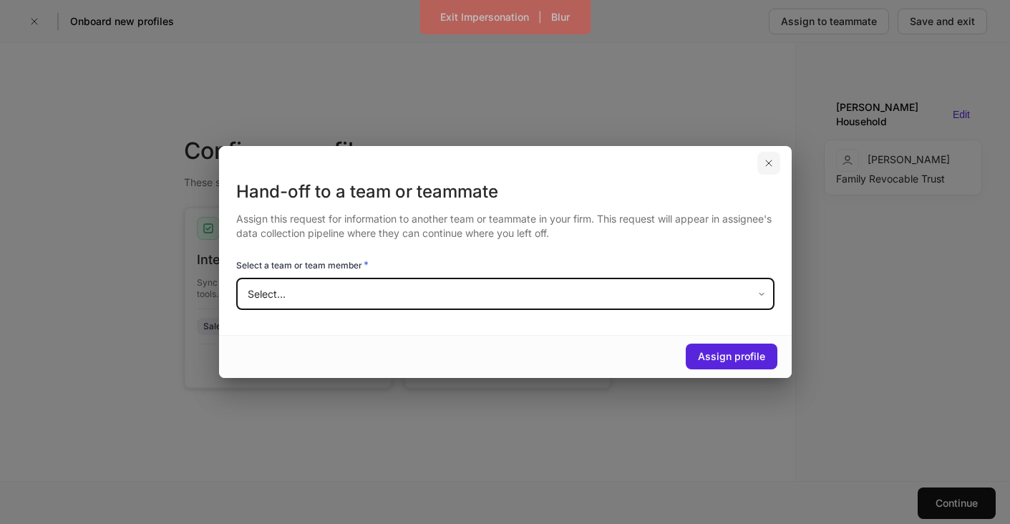
click at [770, 165] on icon "button" at bounding box center [769, 163] width 6 height 6
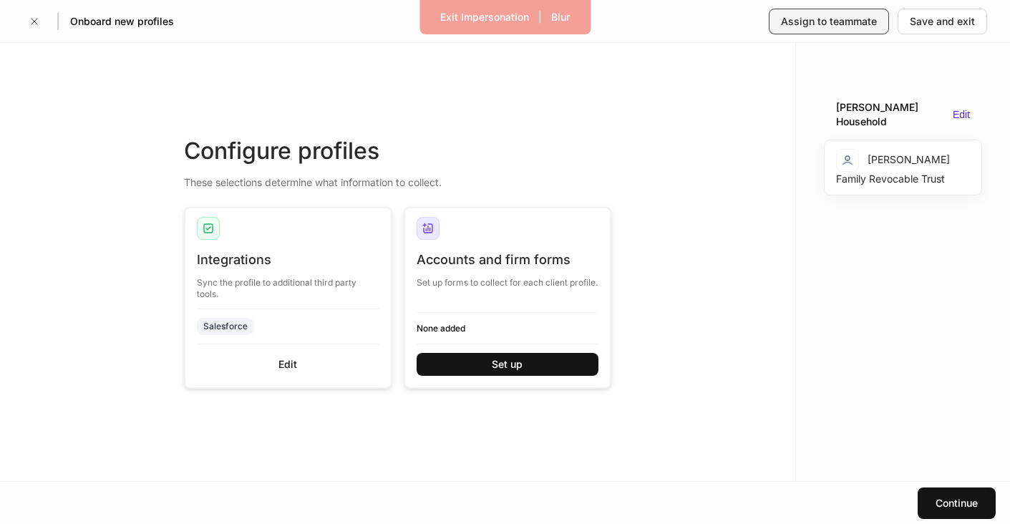
click at [849, 24] on div "Assign to teammate" at bounding box center [829, 21] width 96 height 14
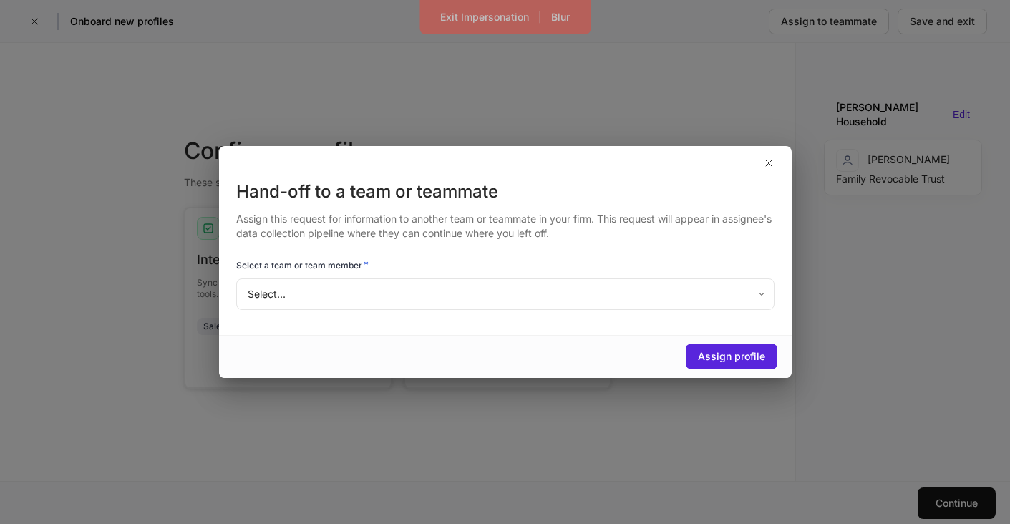
click at [456, 316] on div "Hand-off to a team or teammate Assign this request for information to another t…" at bounding box center [505, 257] width 573 height 154
click at [466, 287] on body "Exit Impersonation | Blur Onboard new profiles Assign to teammate Save and exit…" at bounding box center [505, 262] width 1010 height 524
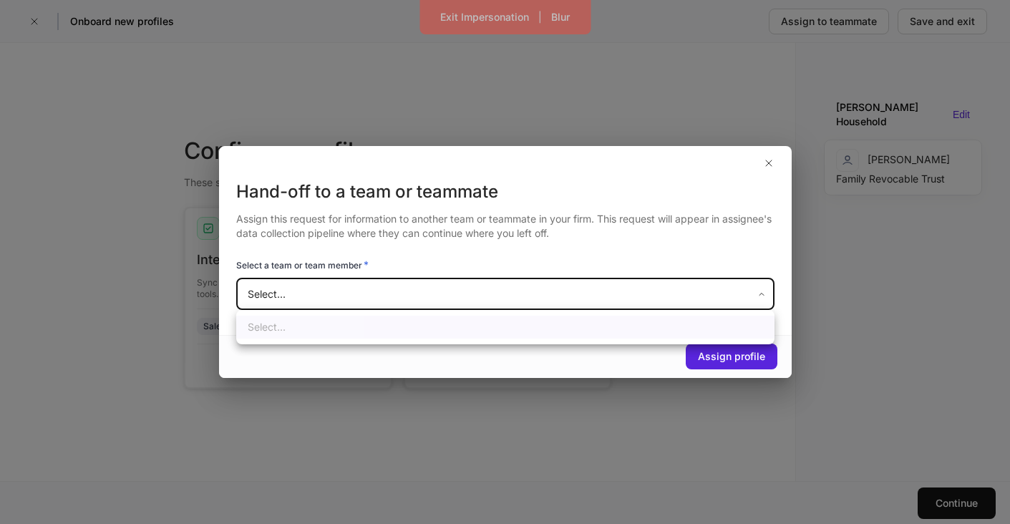
click at [466, 287] on div at bounding box center [505, 262] width 1010 height 524
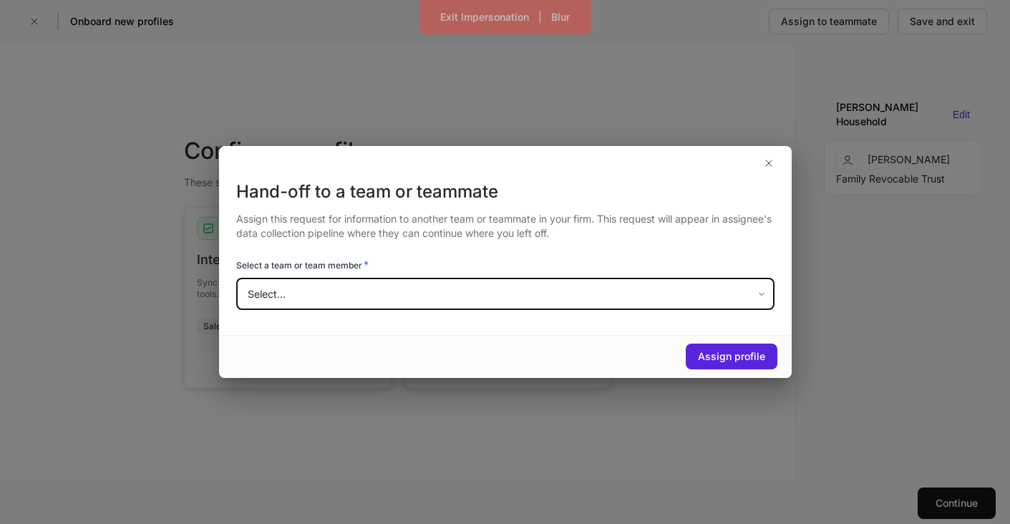
click at [31, 28] on div "Hand-off to a team or teammate Assign this request for information to another t…" at bounding box center [505, 262] width 1010 height 524
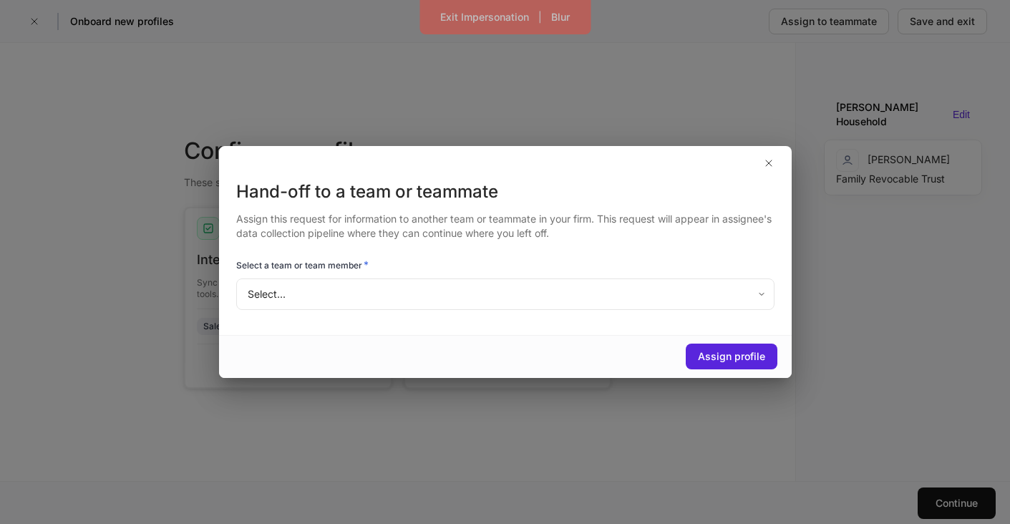
click at [38, 17] on div "Hand-off to a team or teammate Assign this request for information to another t…" at bounding box center [505, 262] width 1010 height 524
click at [772, 158] on icon "button" at bounding box center [768, 162] width 11 height 11
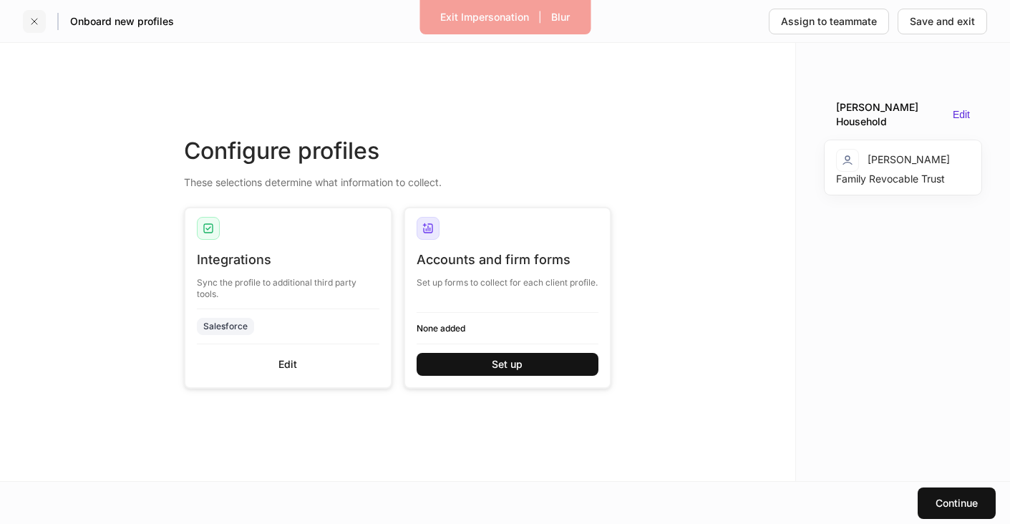
click at [44, 19] on button "button" at bounding box center [34, 21] width 23 height 23
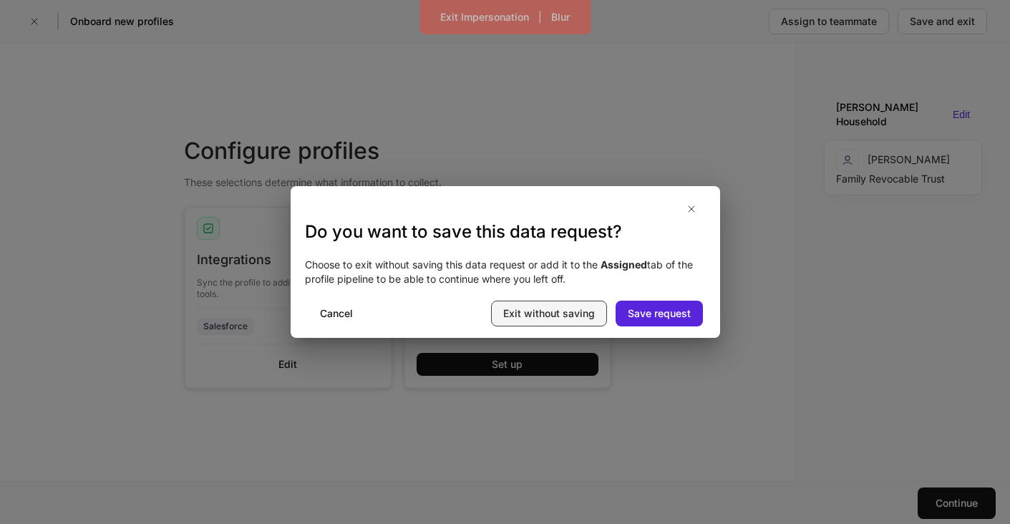
click at [567, 311] on div "Exit without saving" at bounding box center [549, 313] width 92 height 14
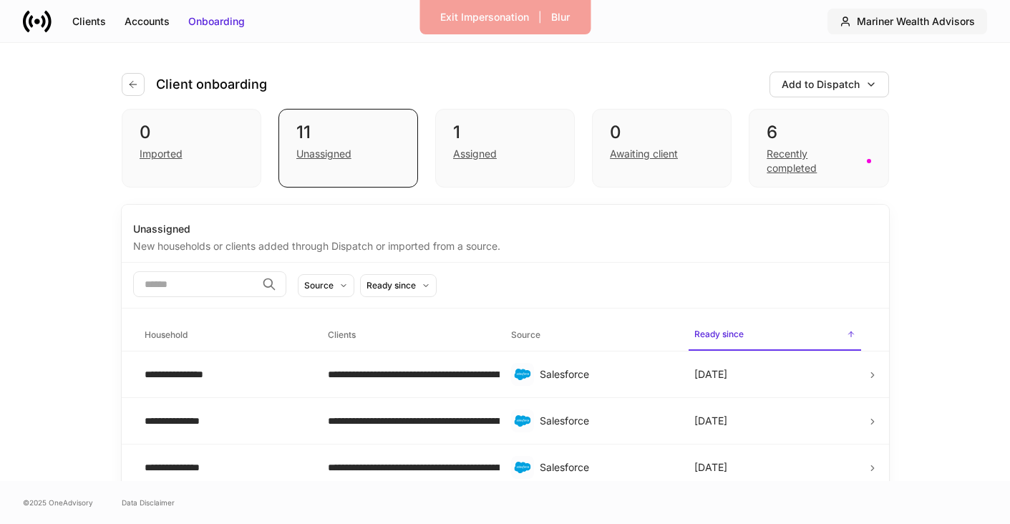
click at [887, 25] on div "Mariner Wealth Advisors" at bounding box center [916, 21] width 118 height 14
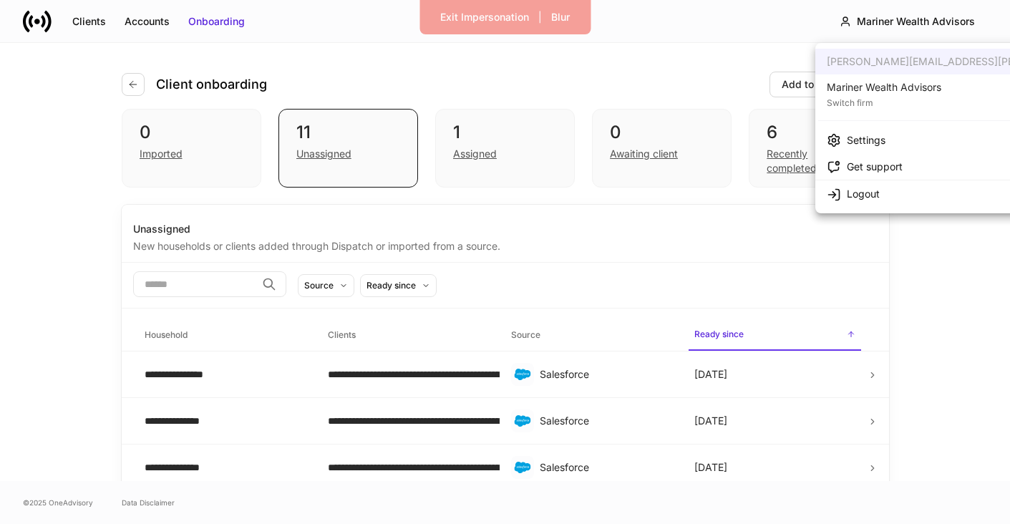
click at [874, 95] on div "Switch firm" at bounding box center [884, 101] width 115 height 14
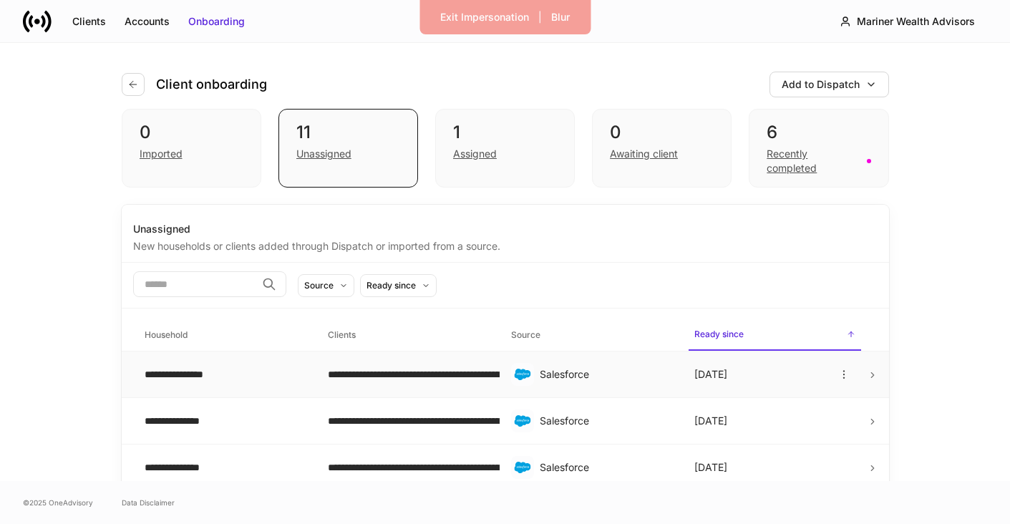
click at [200, 385] on td "**********" at bounding box center [224, 374] width 183 height 47
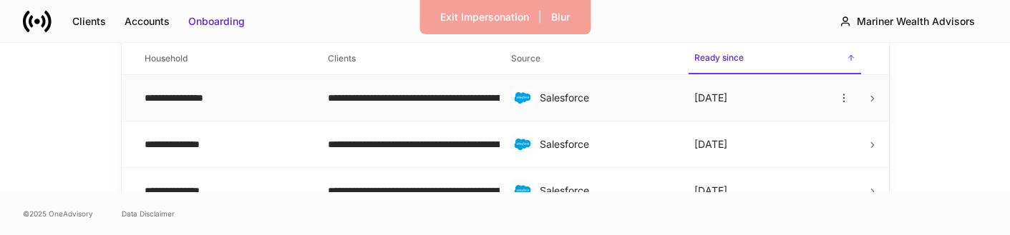
scroll to position [276, 0]
